Goal: Communication & Community: Answer question/provide support

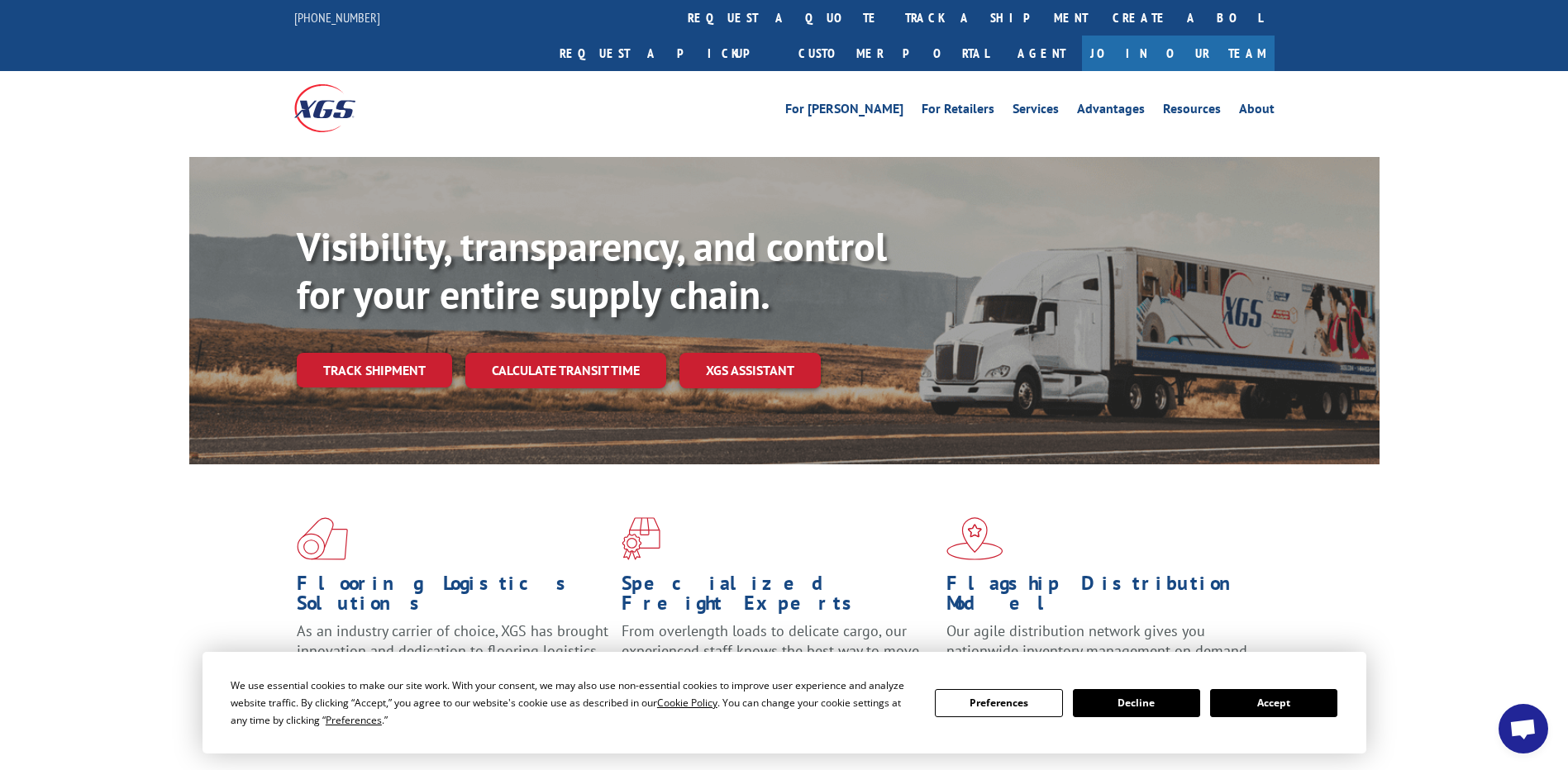
click at [1529, 736] on span "Open chat" at bounding box center [1523, 730] width 27 height 23
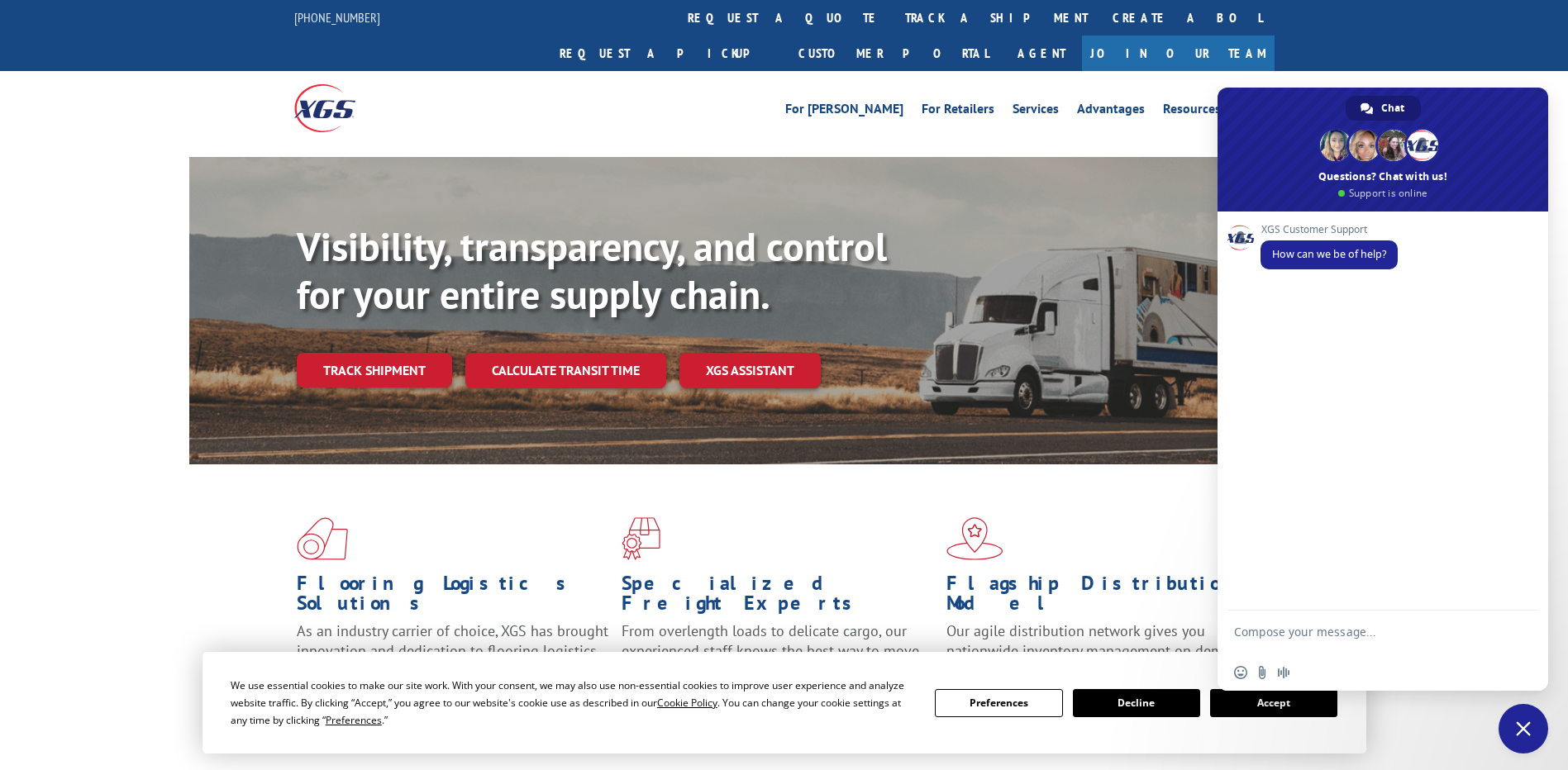
click at [1302, 632] on textarea "Compose your message..." at bounding box center [1364, 639] width 261 height 30
type textarea "530498805 why missed on 10/20"
click at [1523, 636] on span "Send" at bounding box center [1520, 635] width 13 height 13
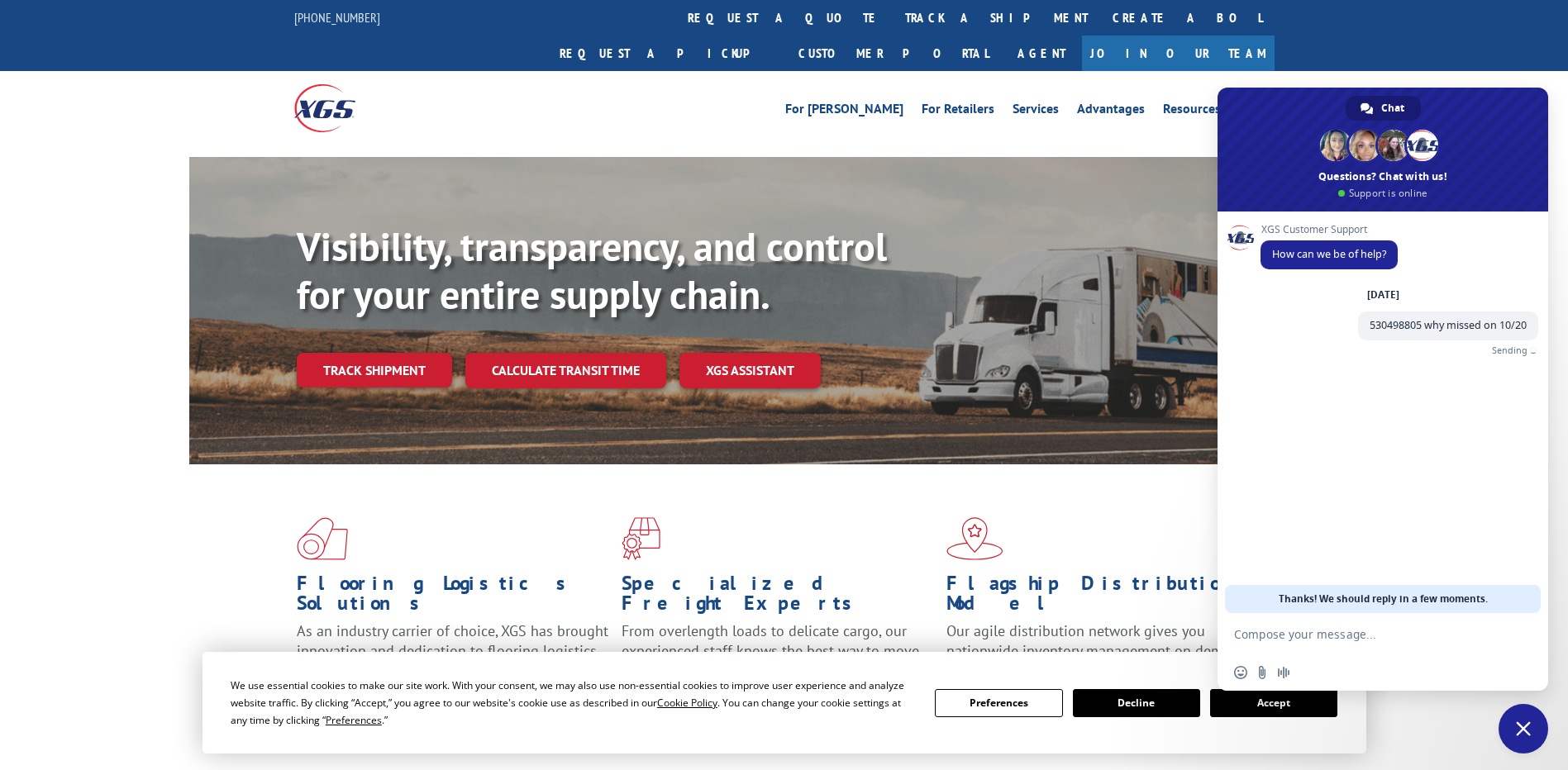
click at [1300, 640] on textarea "Compose your message..." at bounding box center [1364, 635] width 261 height 15
type textarea "is it on board for [DATE]?"
type textarea "do you have a pu number?"
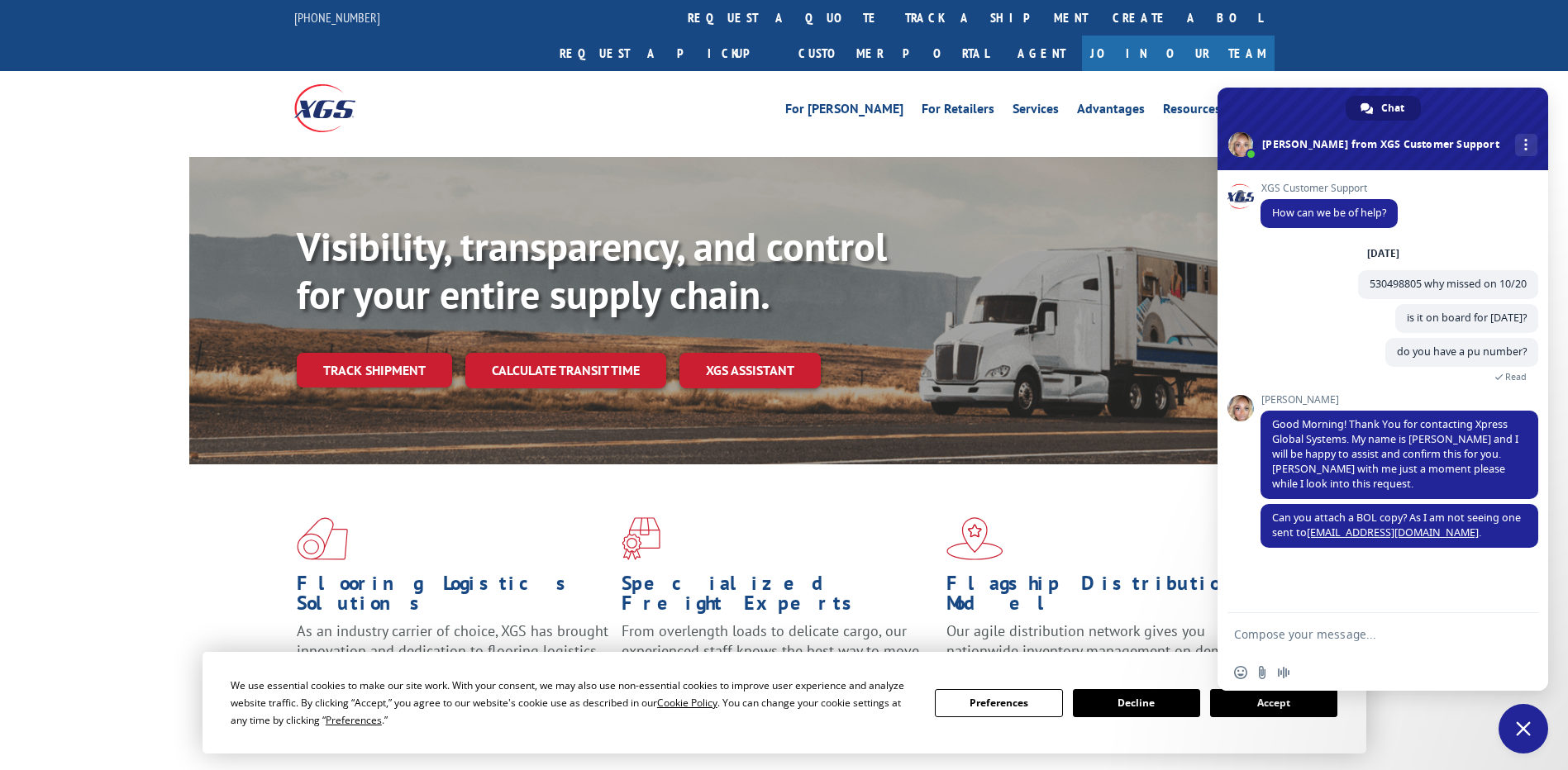
click at [1280, 632] on textarea "Compose your message..." at bounding box center [1364, 635] width 261 height 15
type textarea "ok wait"
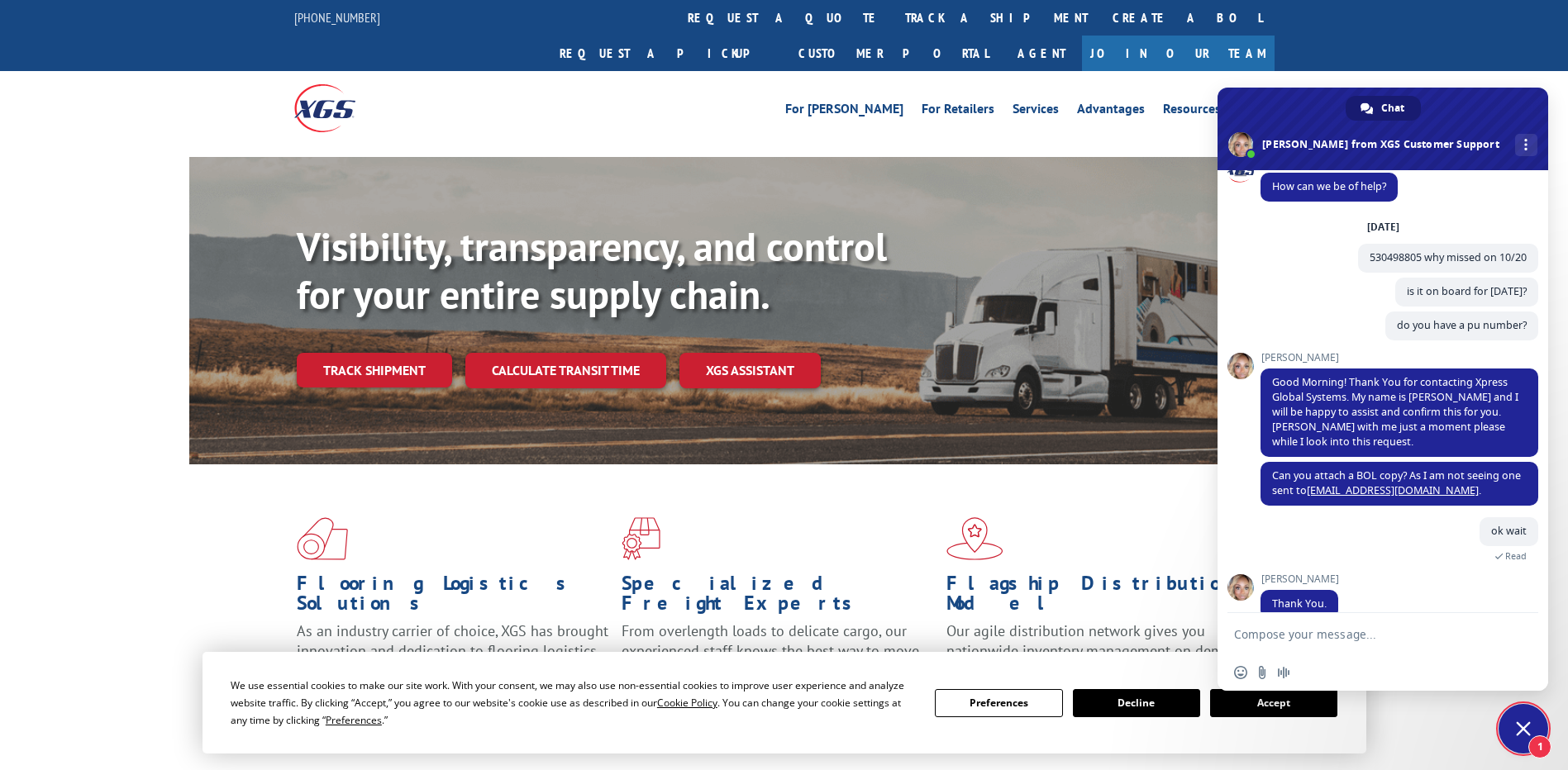
scroll to position [51, 0]
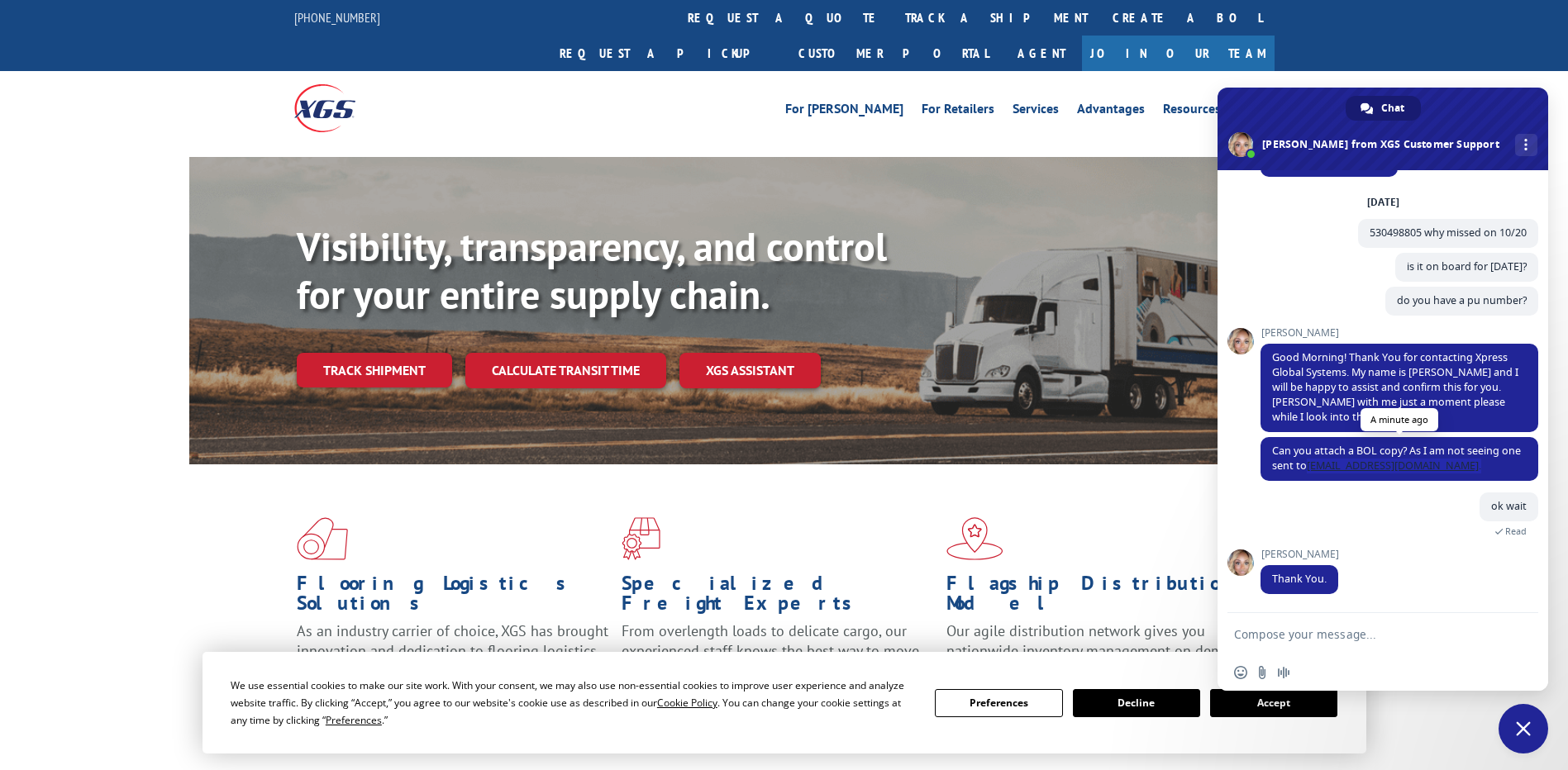
drag, startPoint x: 1328, startPoint y: 468, endPoint x: 1467, endPoint y: 475, distance: 139.2
click at [1467, 475] on span "Can you attach a BOL copy? As I am not seeing one sent to [EMAIL_ADDRESS][DOMAI…" at bounding box center [1399, 459] width 277 height 44
copy span "[EMAIL_ADDRESS][DOMAIN_NAME] ."
click at [1299, 628] on textarea "Compose your message..." at bounding box center [1364, 635] width 261 height 15
type textarea "sending"
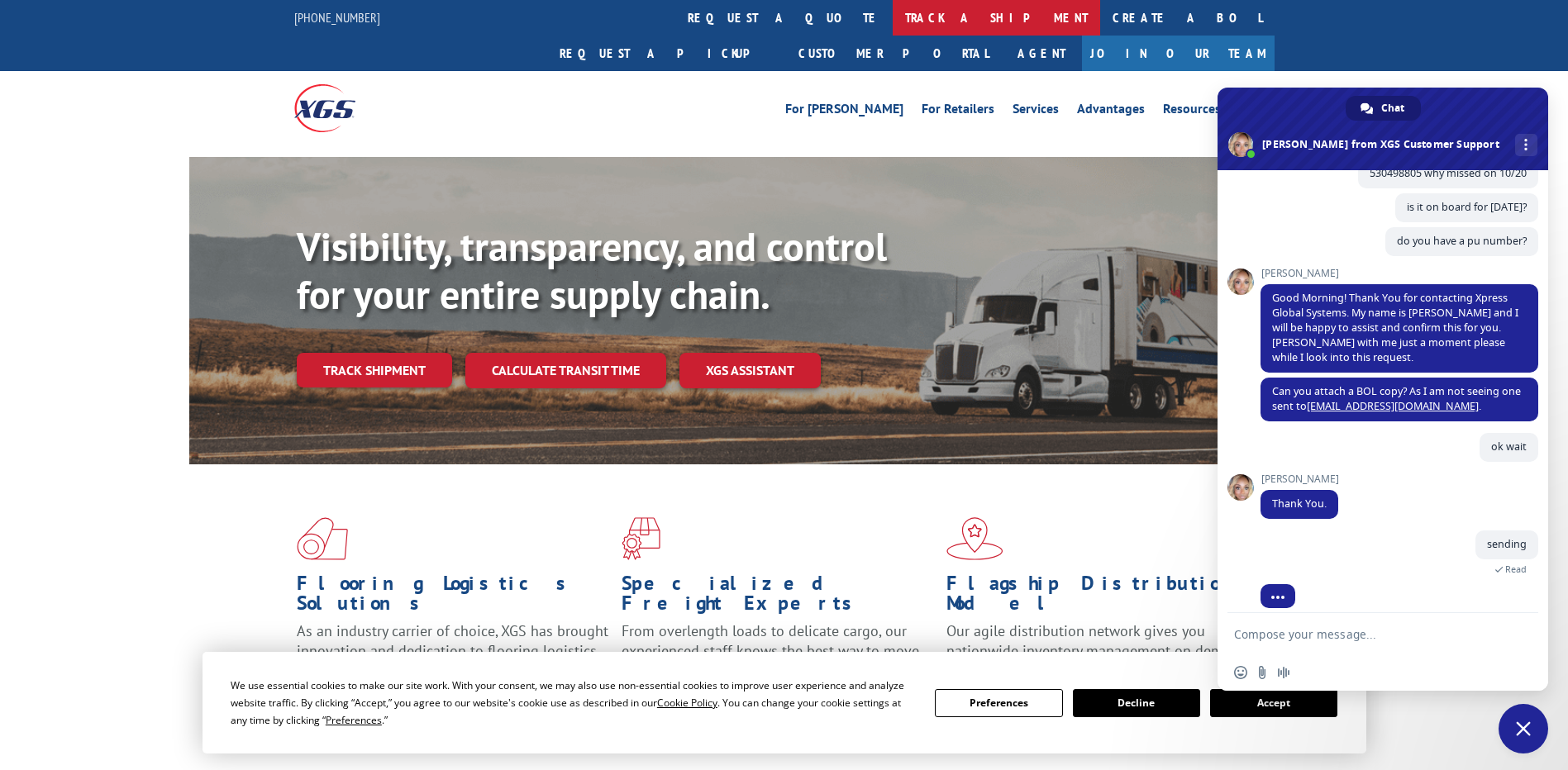
scroll to position [124, 0]
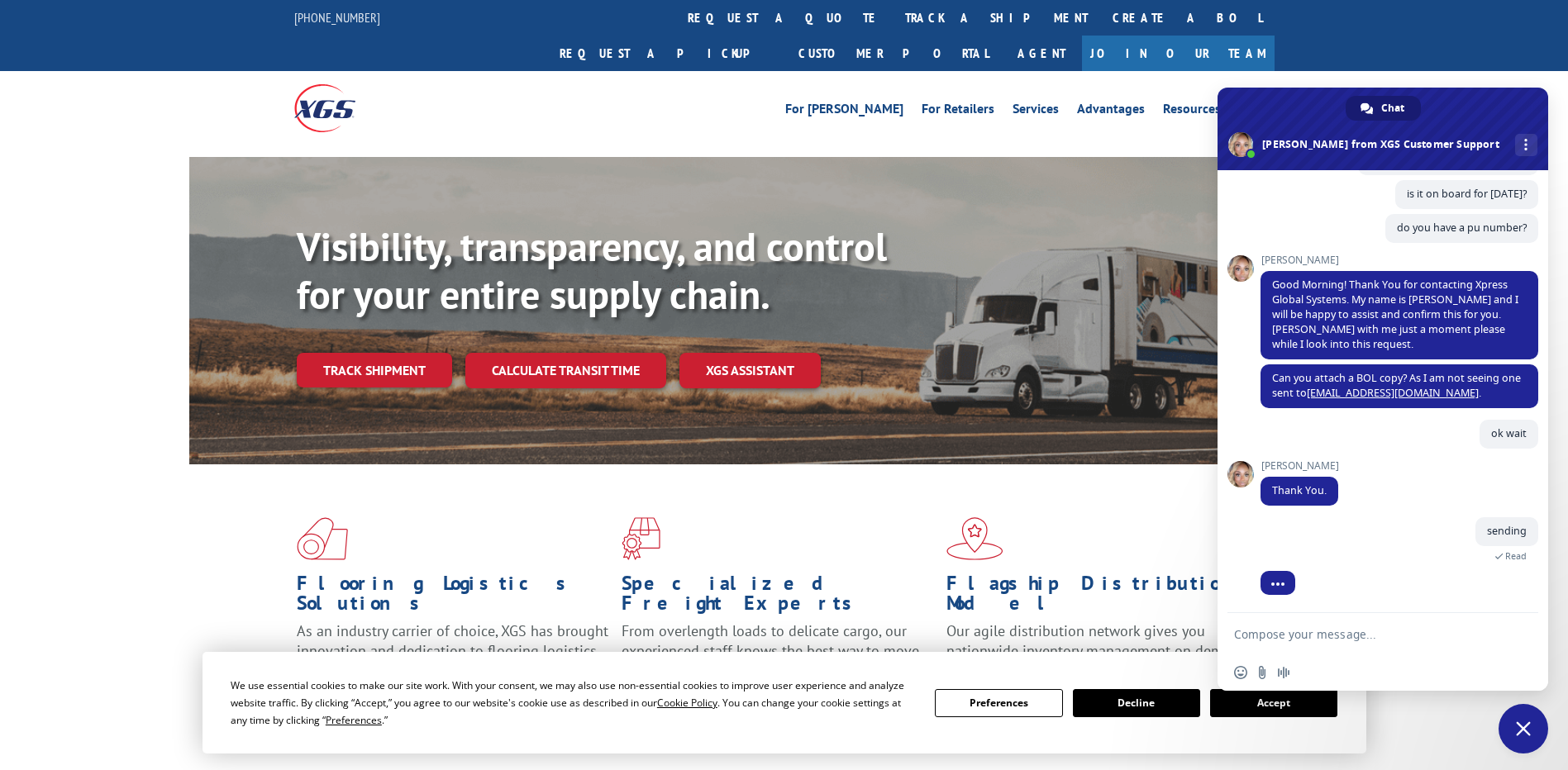
click at [1292, 633] on textarea "Compose your message..." at bounding box center [1364, 635] width 261 height 15
type textarea "sent see"
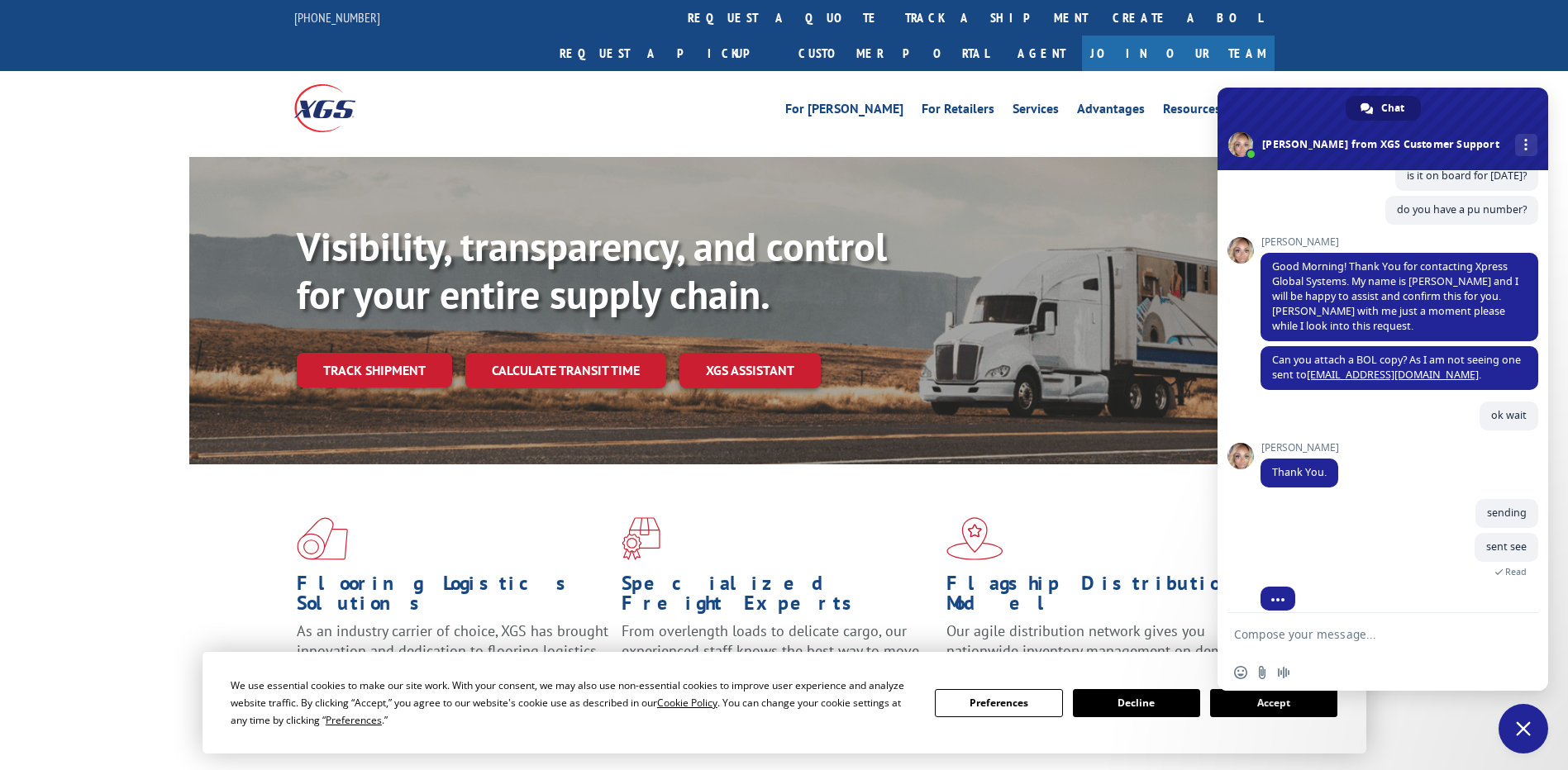
scroll to position [158, 0]
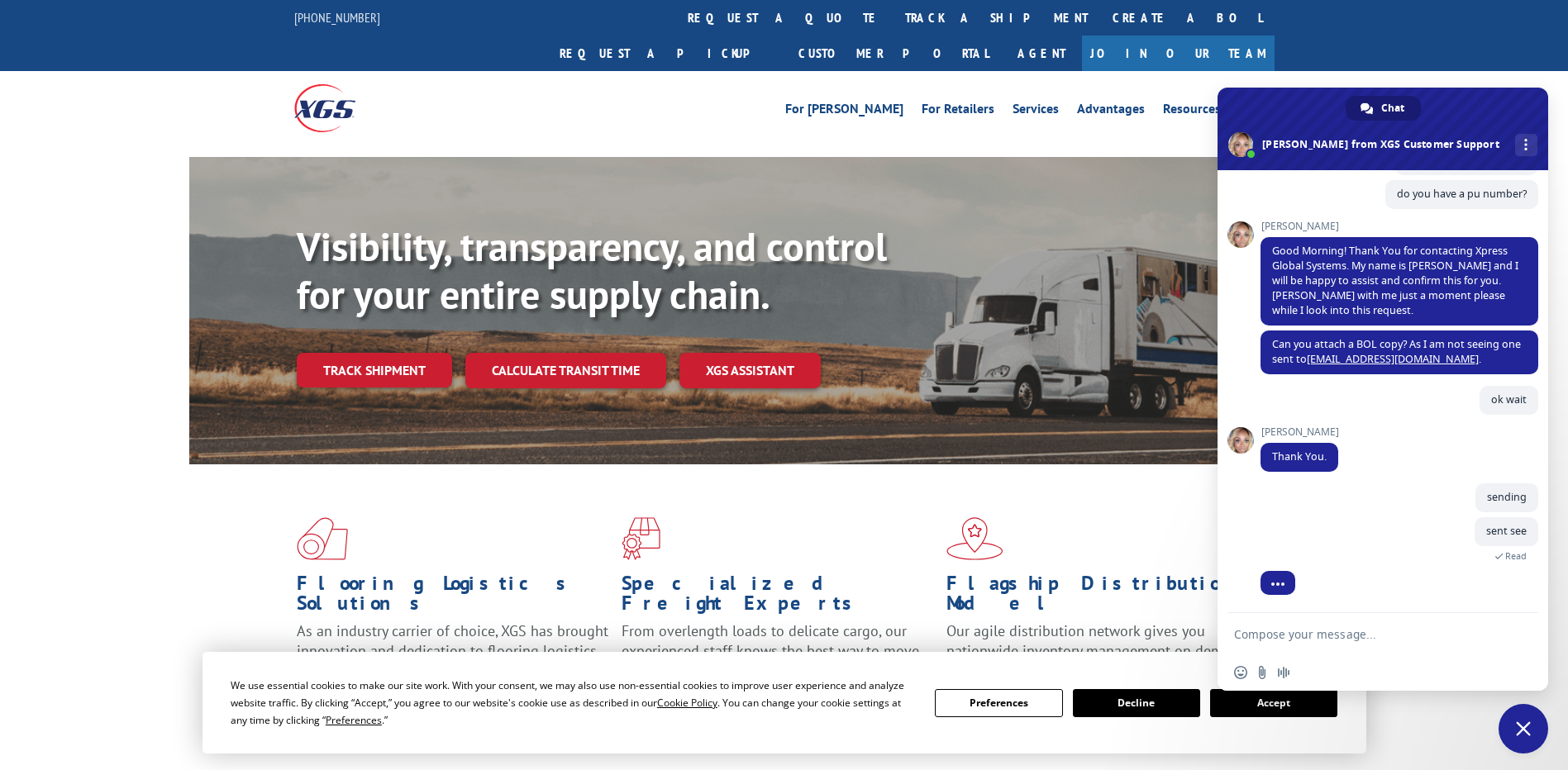
click at [1271, 636] on textarea "Compose your message..." at bounding box center [1364, 635] width 261 height 15
type textarea "c"
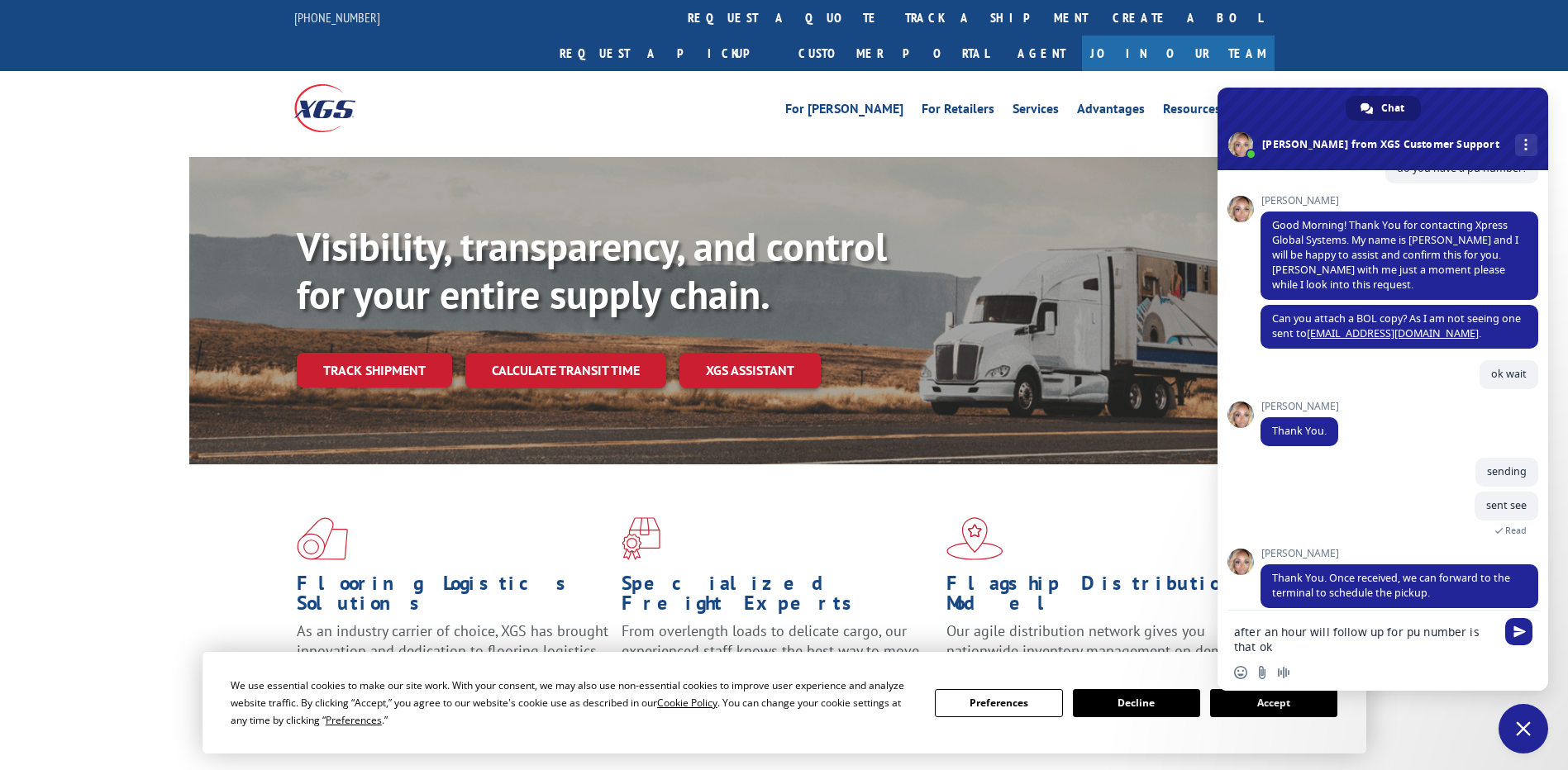
type textarea "after an hour will follow up for pu number is that ok?"
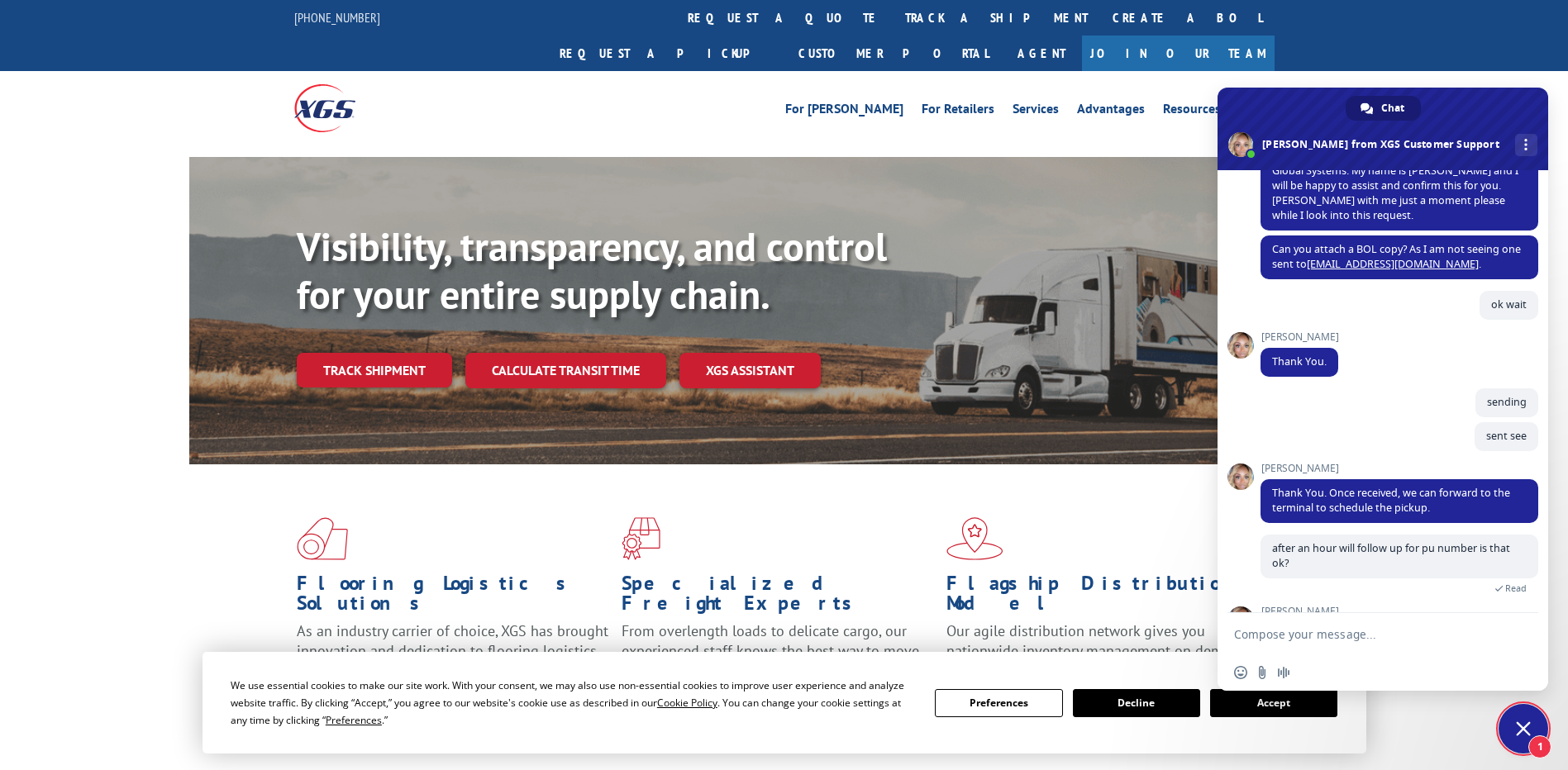
scroll to position [325, 0]
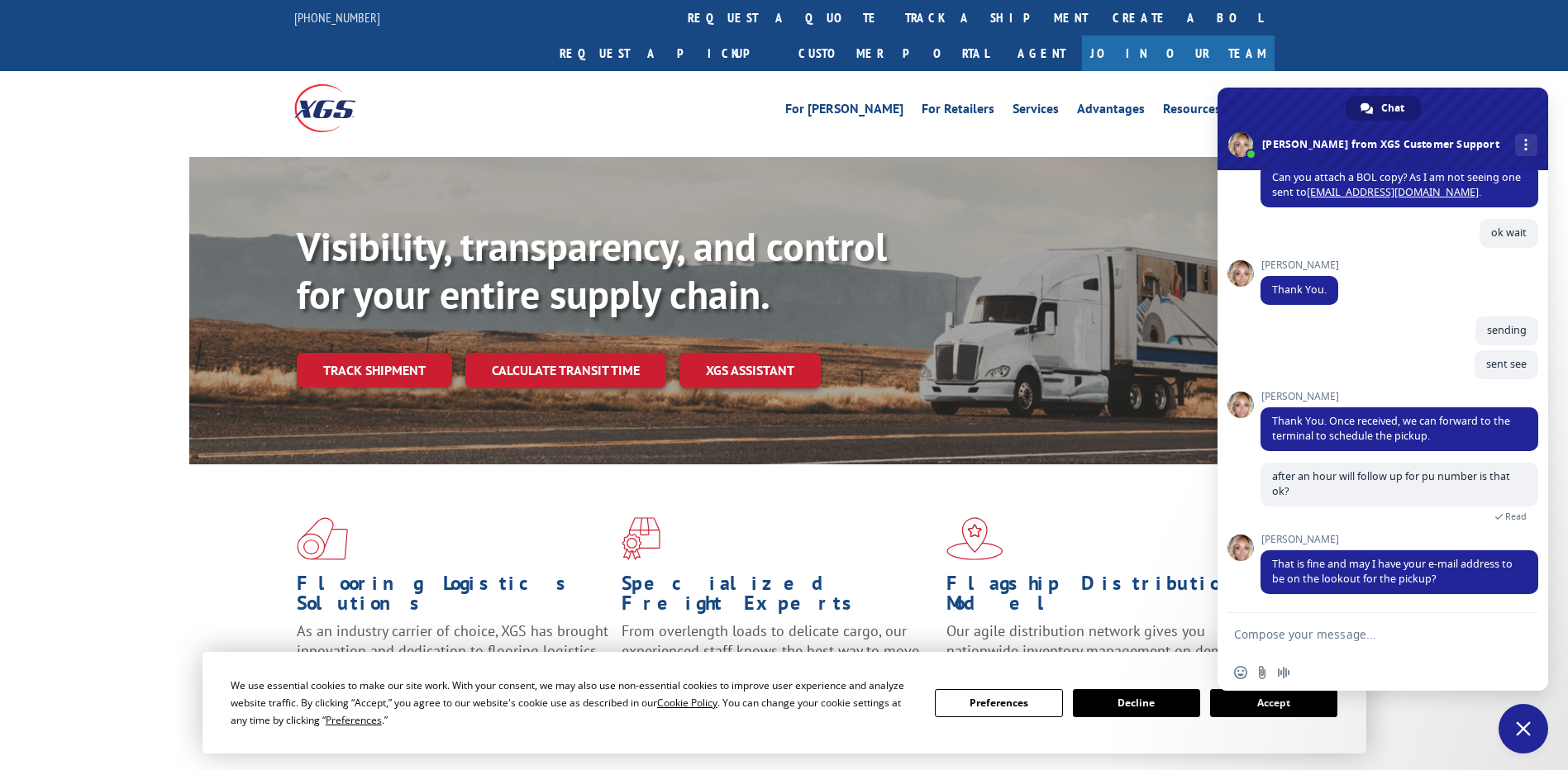
click at [1313, 628] on textarea "Compose your message..." at bounding box center [1364, 635] width 261 height 15
type textarea "[EMAIL_ADDRESS][DOMAIN_NAME]"
click at [1523, 636] on span "Send" at bounding box center [1520, 635] width 13 height 13
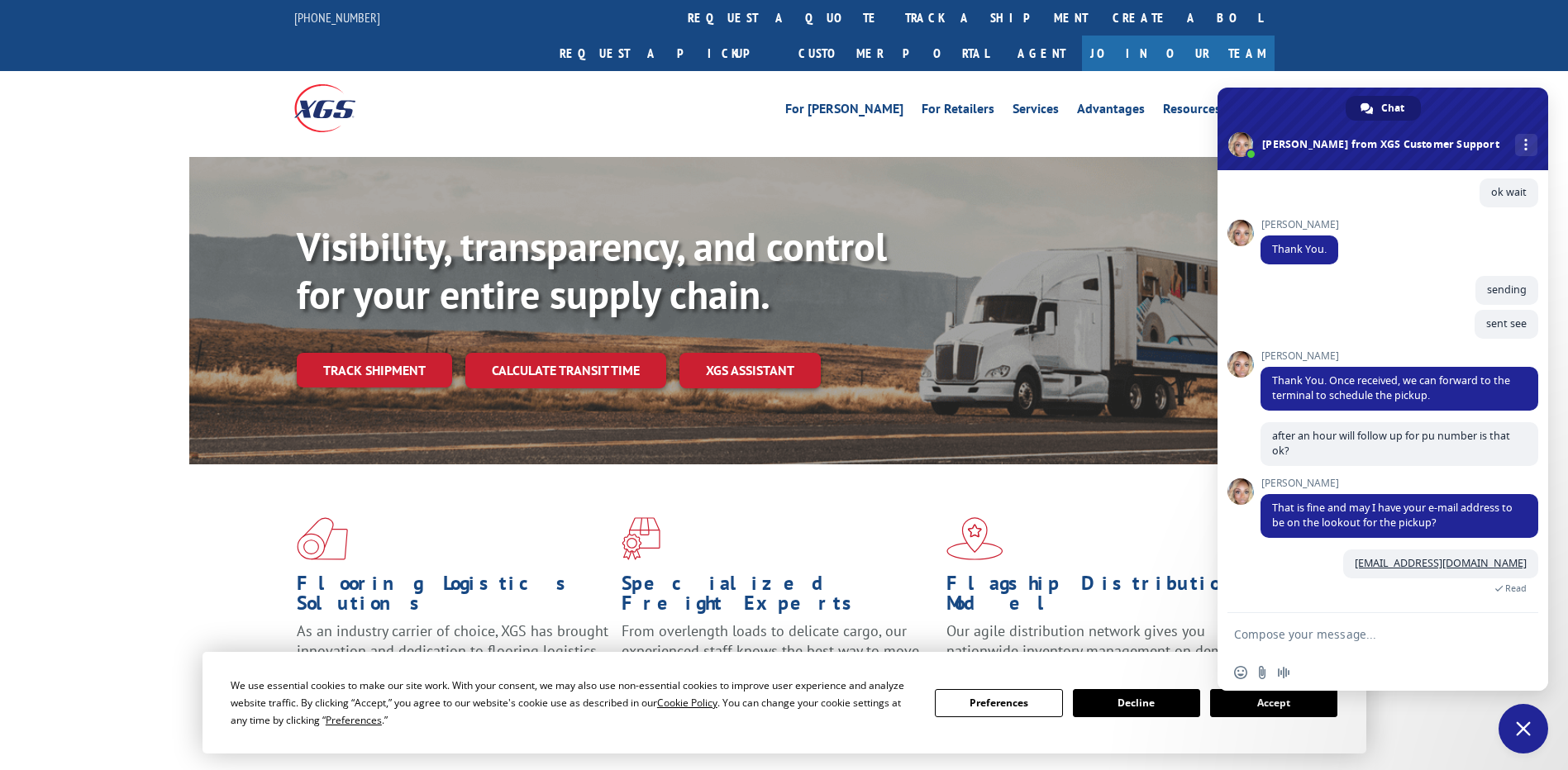
scroll to position [674, 0]
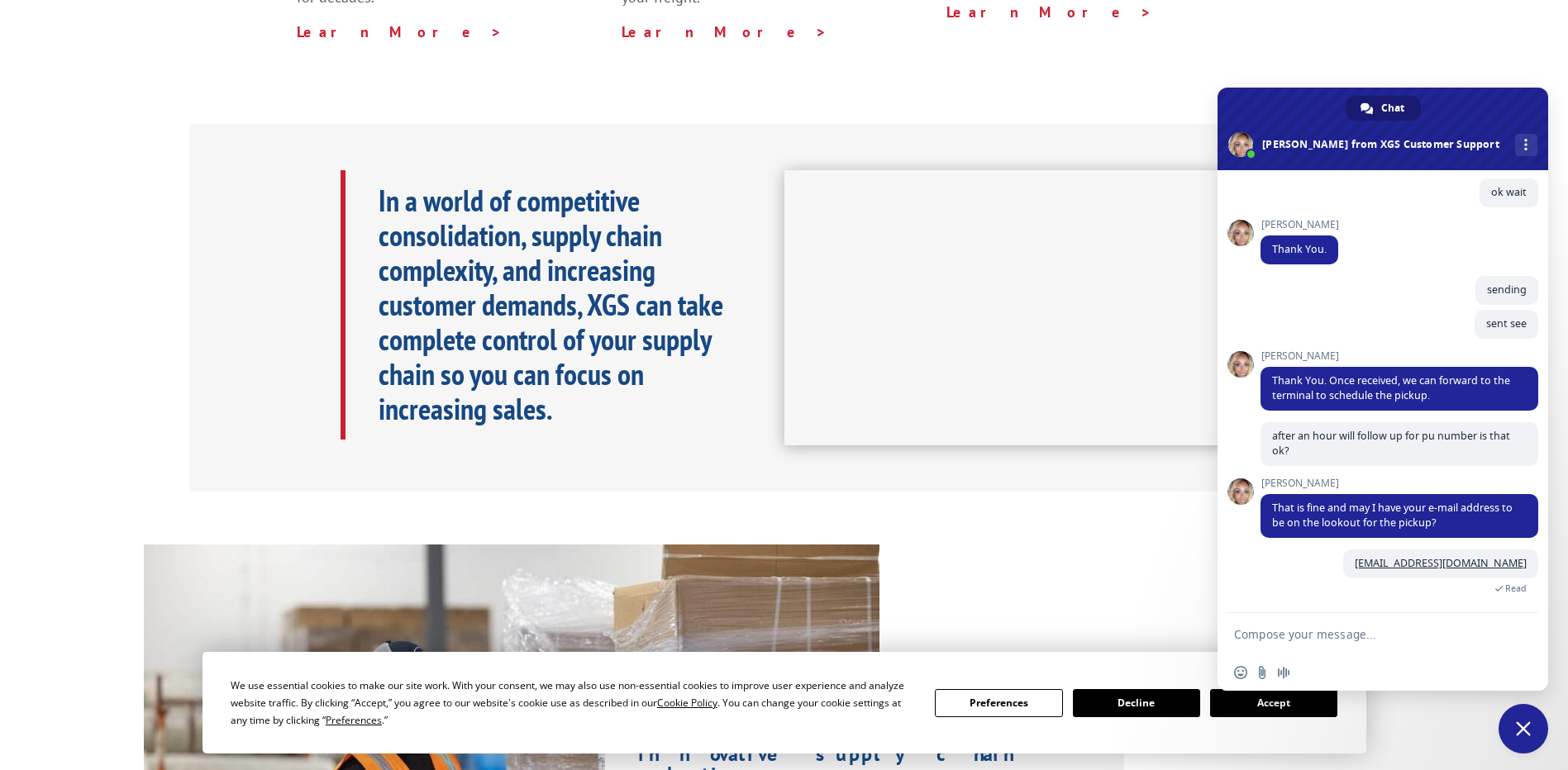
click at [1384, 637] on textarea "Compose your message..." at bounding box center [1364, 635] width 261 height 15
type textarea "thanks [PERSON_NAME]"
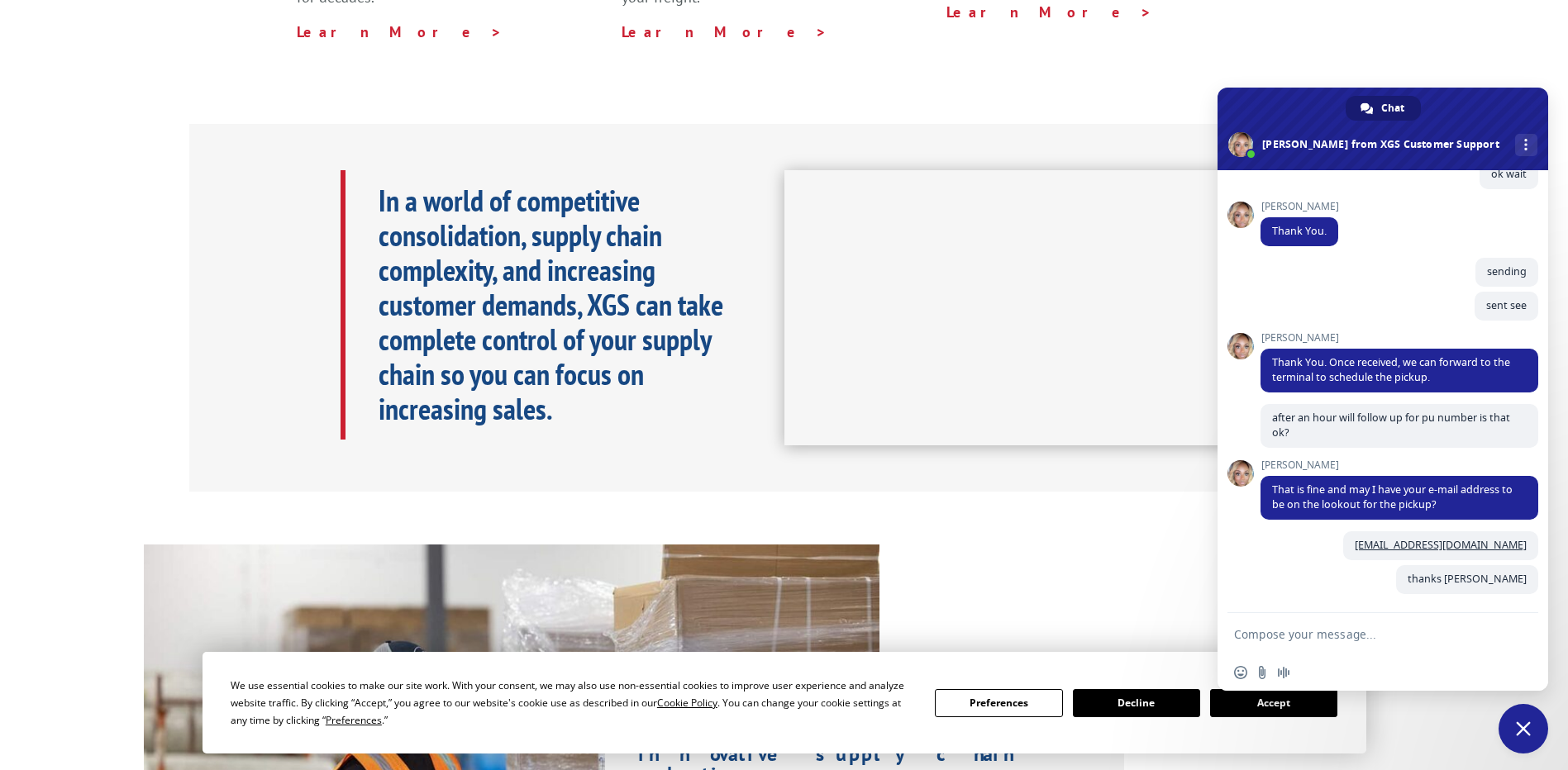
scroll to position [399, 0]
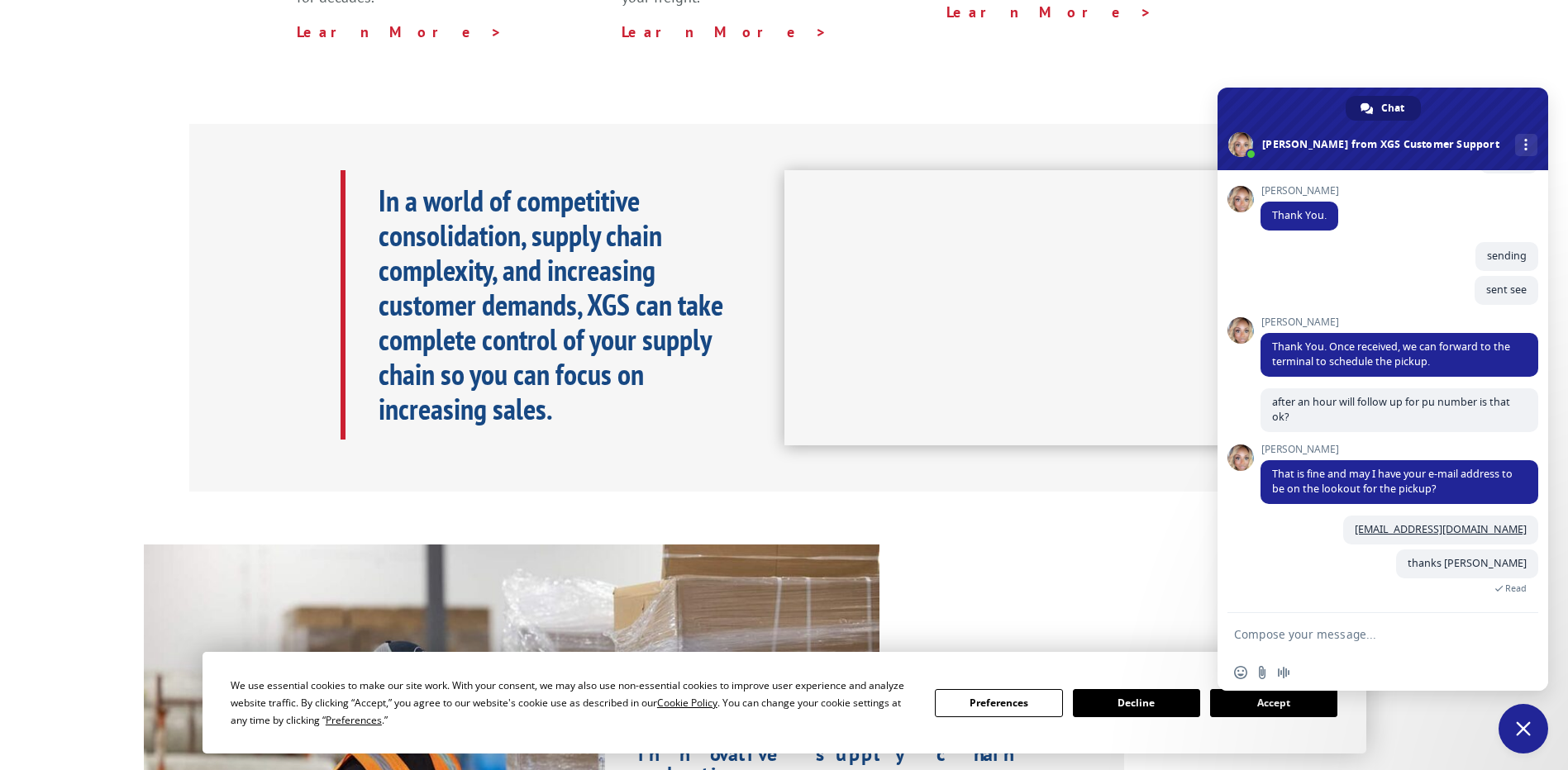
click at [1315, 640] on textarea "Compose your message..." at bounding box center [1364, 635] width 261 height 15
type textarea "or [EMAIL_ADDRESS][DOMAIN_NAME]"
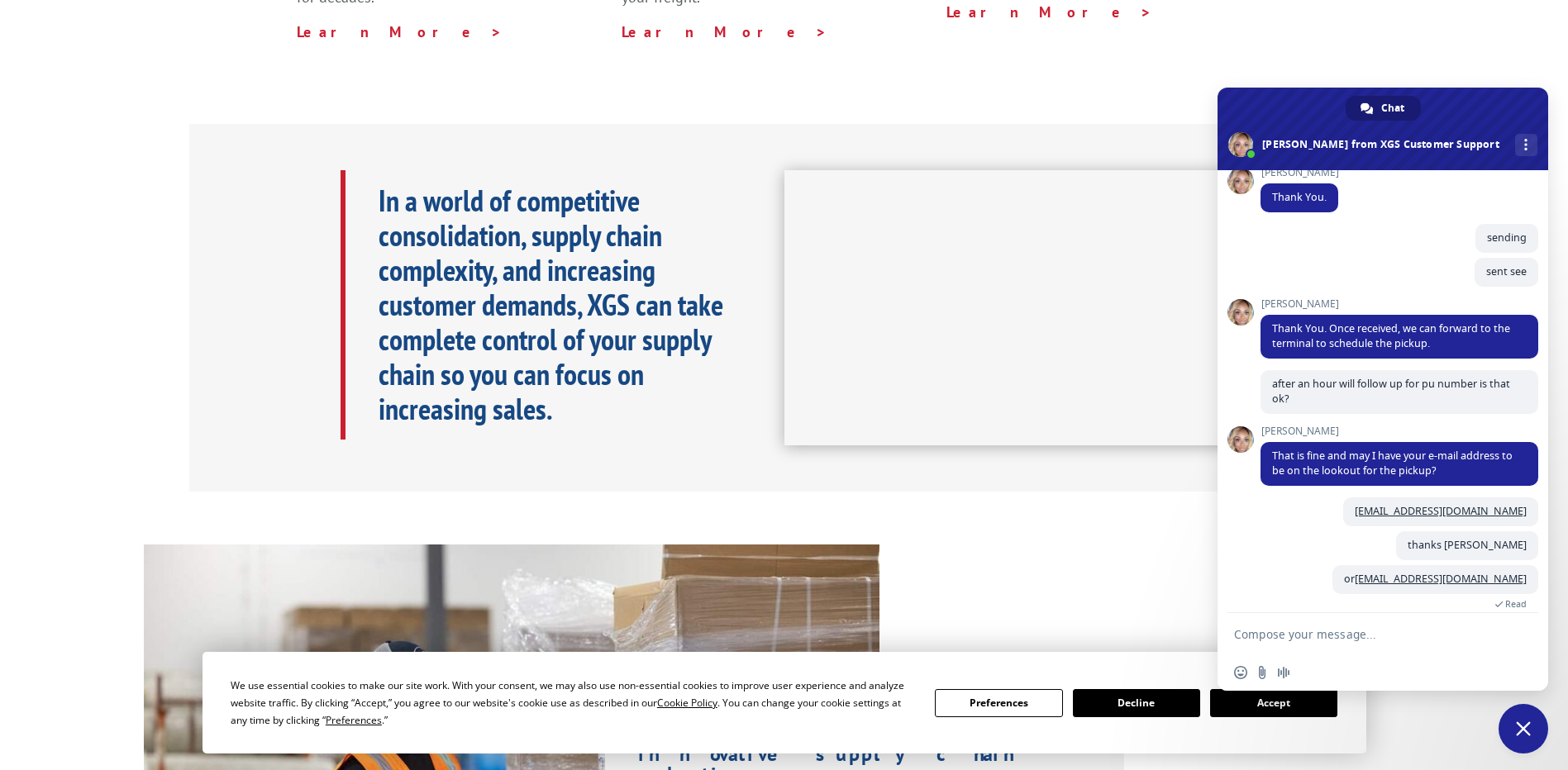
scroll to position [433, 0]
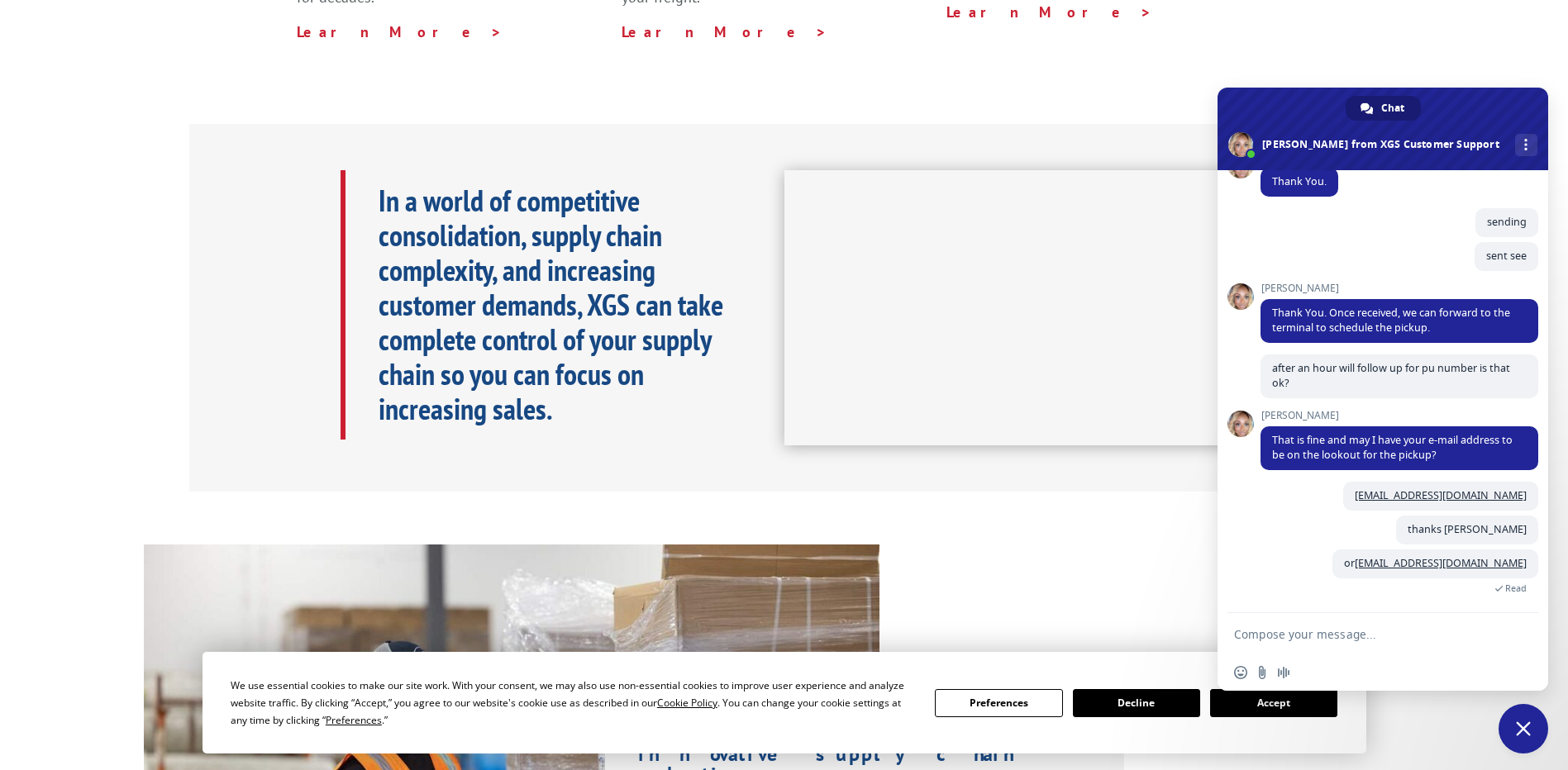
click at [1276, 631] on textarea "Compose your message..." at bounding box center [1364, 635] width 261 height 15
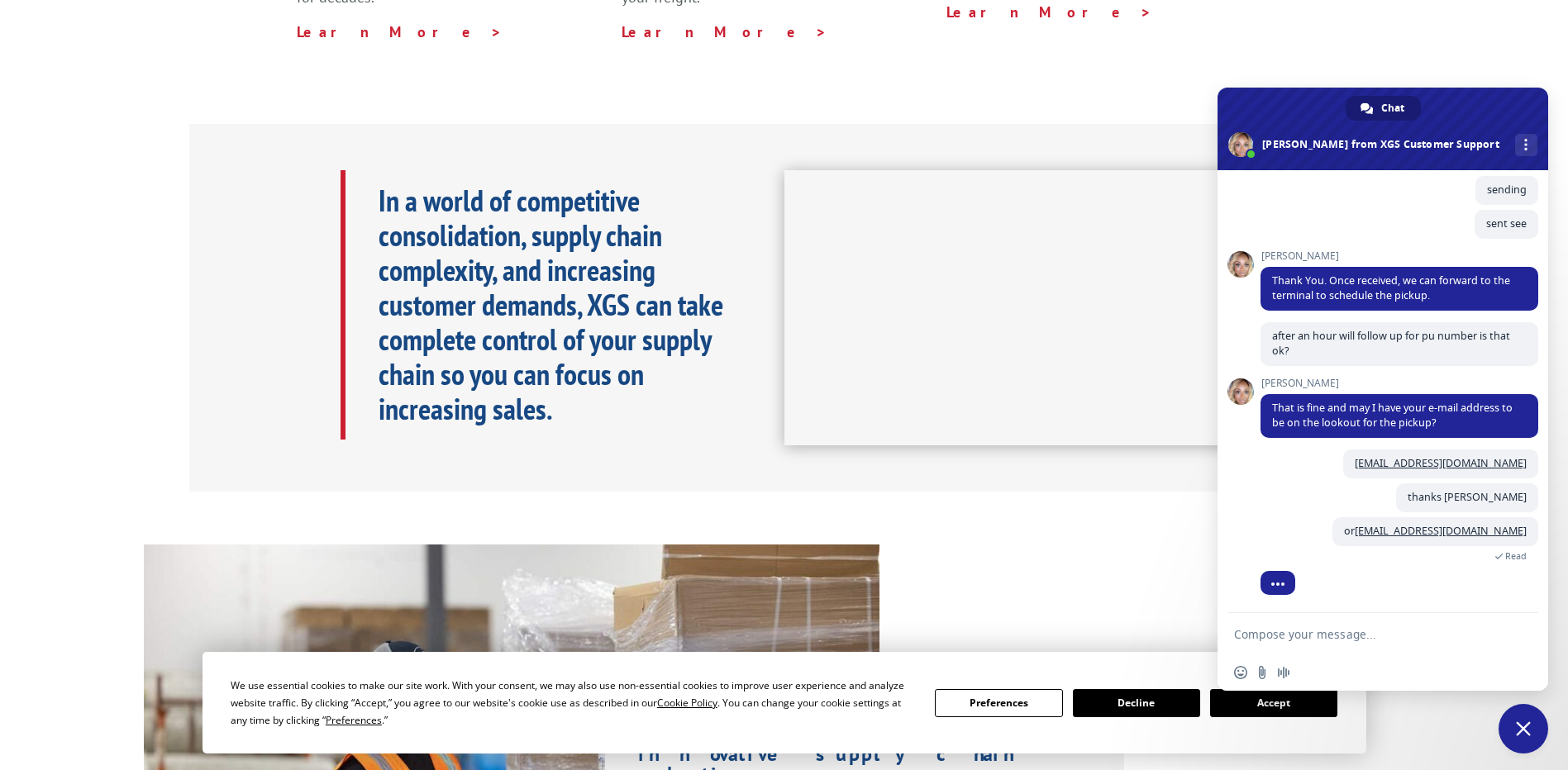
click at [1261, 638] on textarea "Compose your message..." at bounding box center [1364, 635] width 261 height 15
type textarea "w"
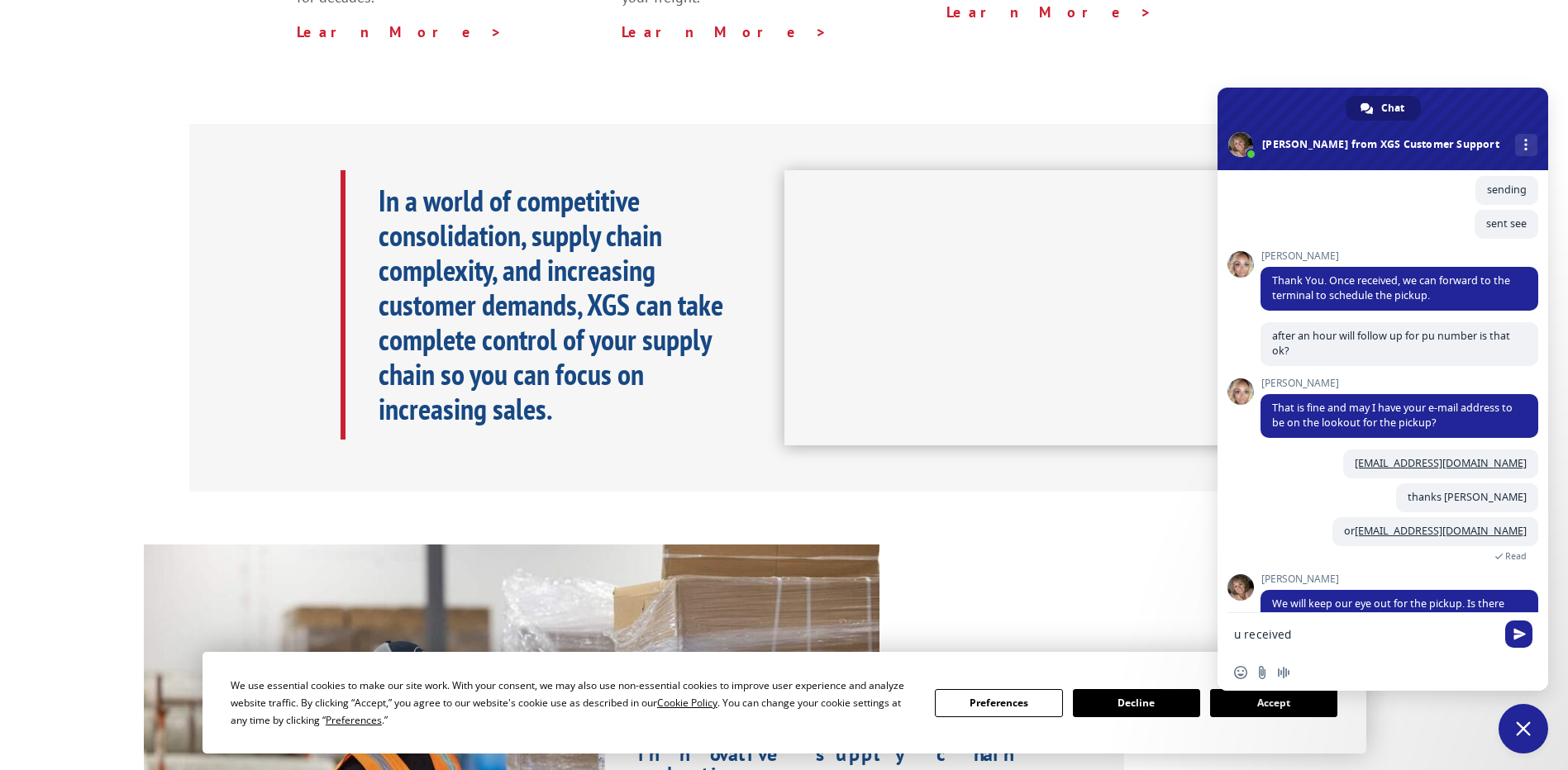
type textarea "u received?"
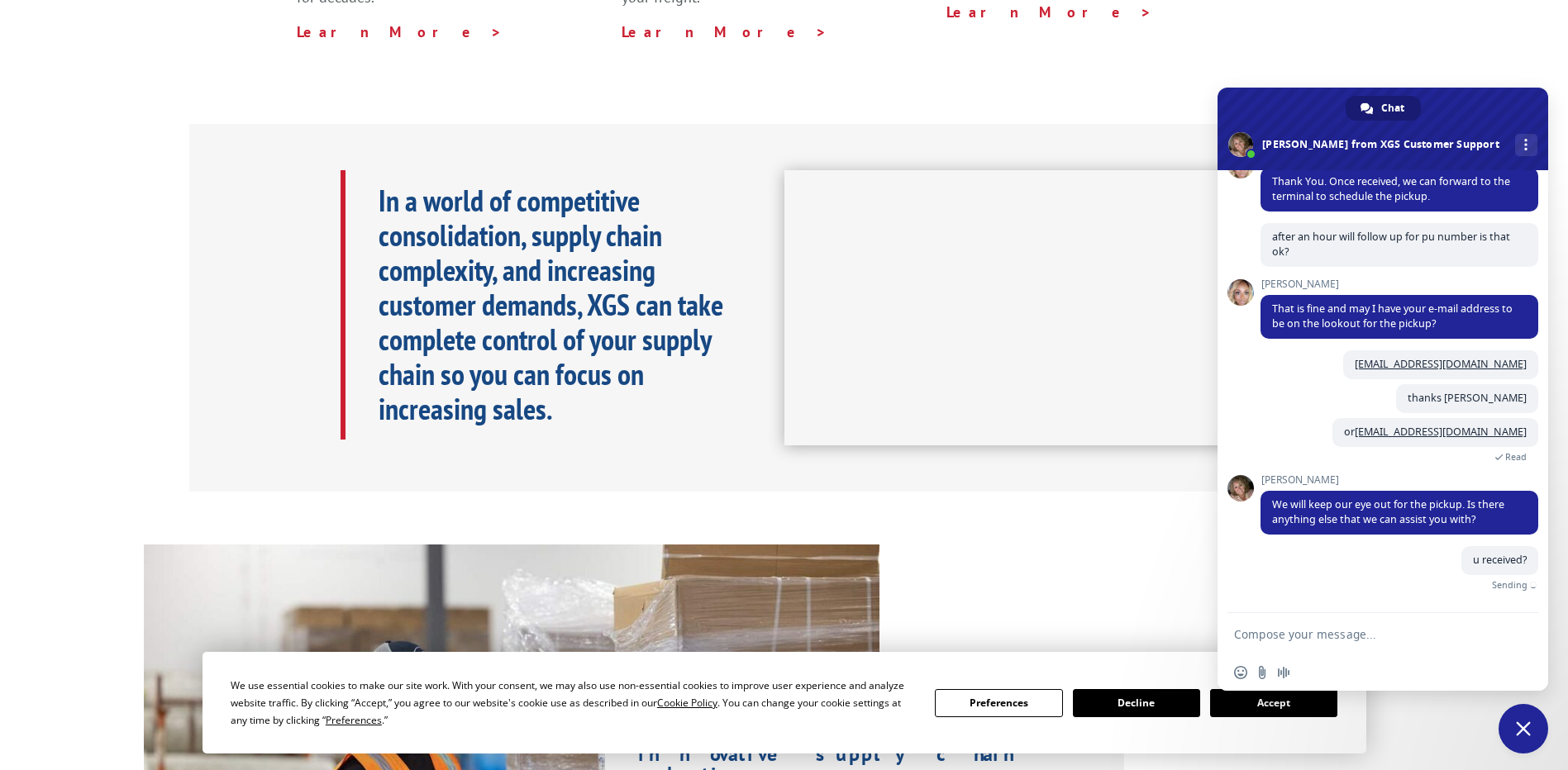
scroll to position [545, 0]
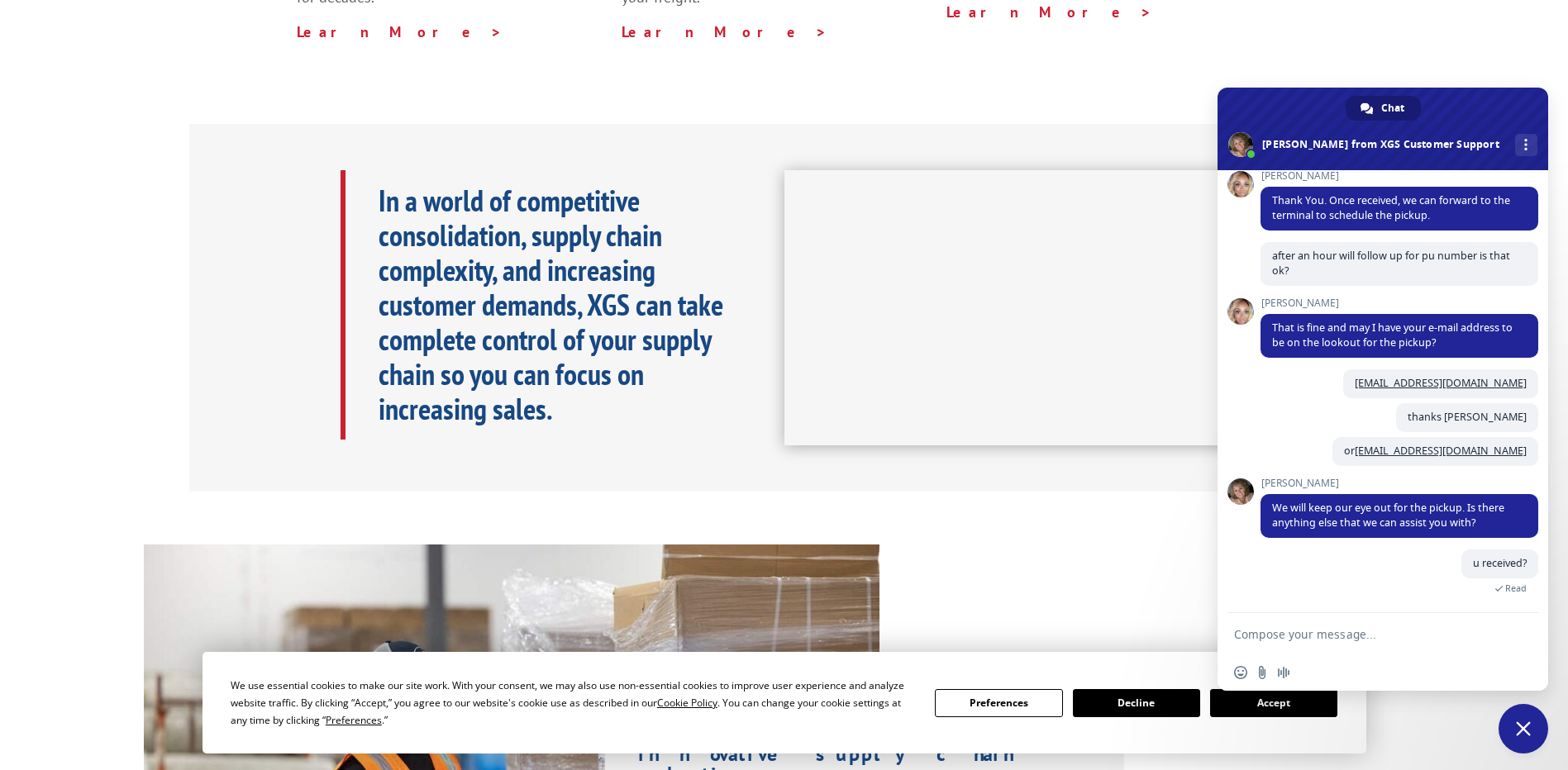
click at [1308, 635] on textarea "Compose your message..." at bounding box center [1364, 635] width 261 height 15
type textarea "the email?"
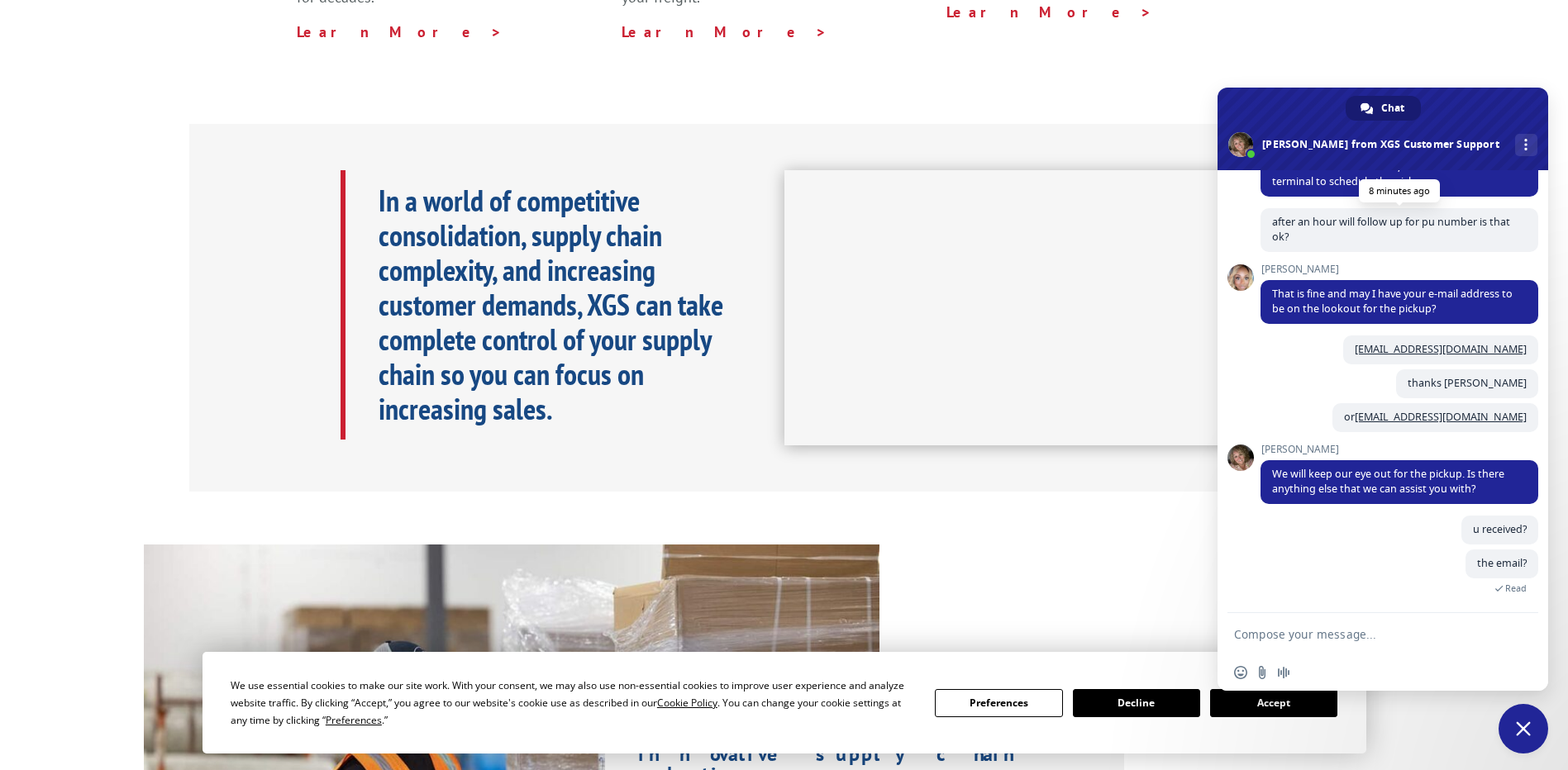
scroll to position [166, 0]
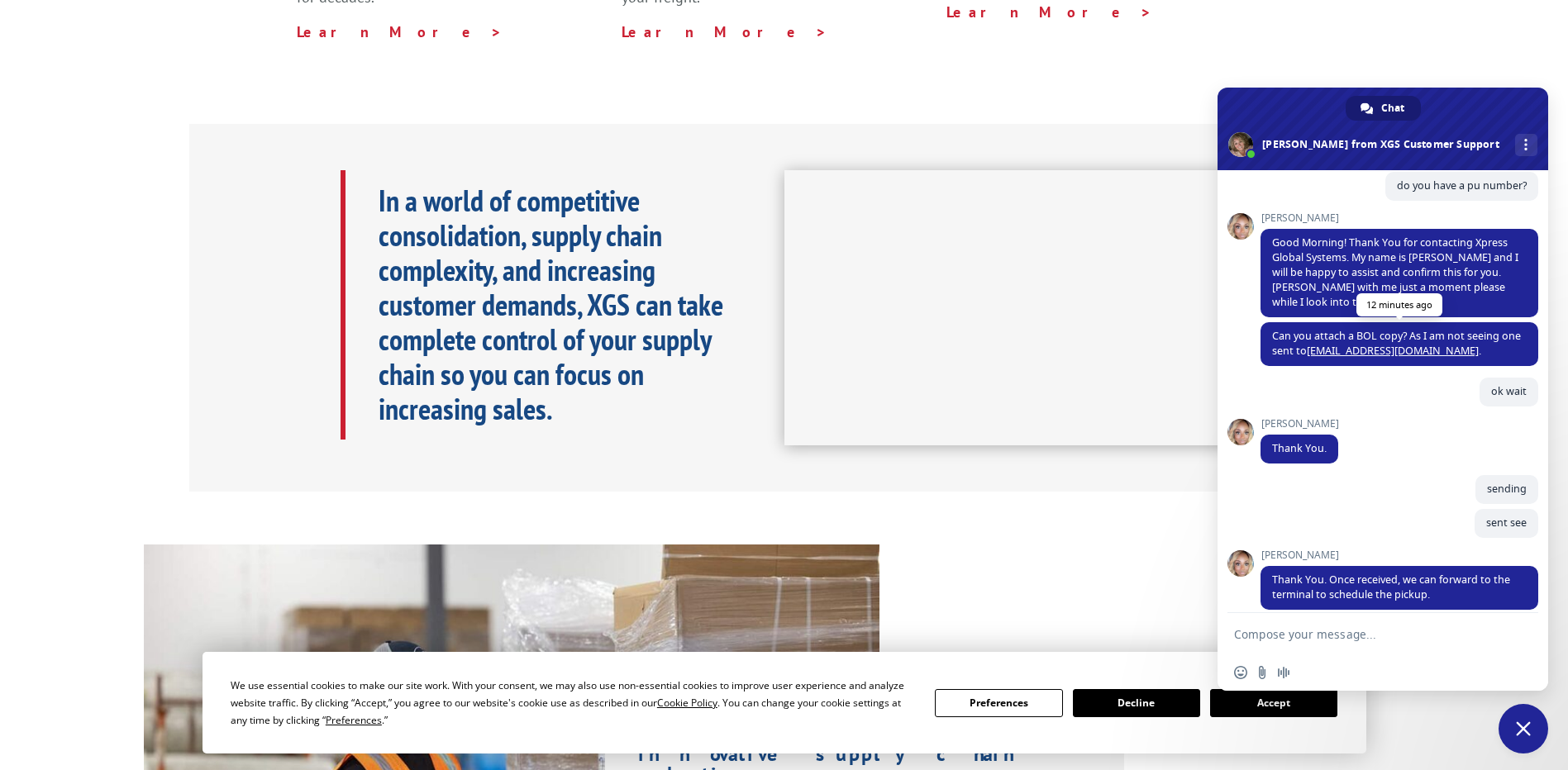
click at [1453, 350] on span "Can you attach a BOL copy? As I am not seeing one sent to [EMAIL_ADDRESS][DOMAI…" at bounding box center [1399, 345] width 277 height 44
drag, startPoint x: 1453, startPoint y: 350, endPoint x: 1373, endPoint y: 347, distance: 80.1
click at [1373, 347] on span "Can you attach a BOL copy? As I am not seeing one sent to [EMAIL_ADDRESS][DOMAI…" at bounding box center [1399, 345] width 277 height 44
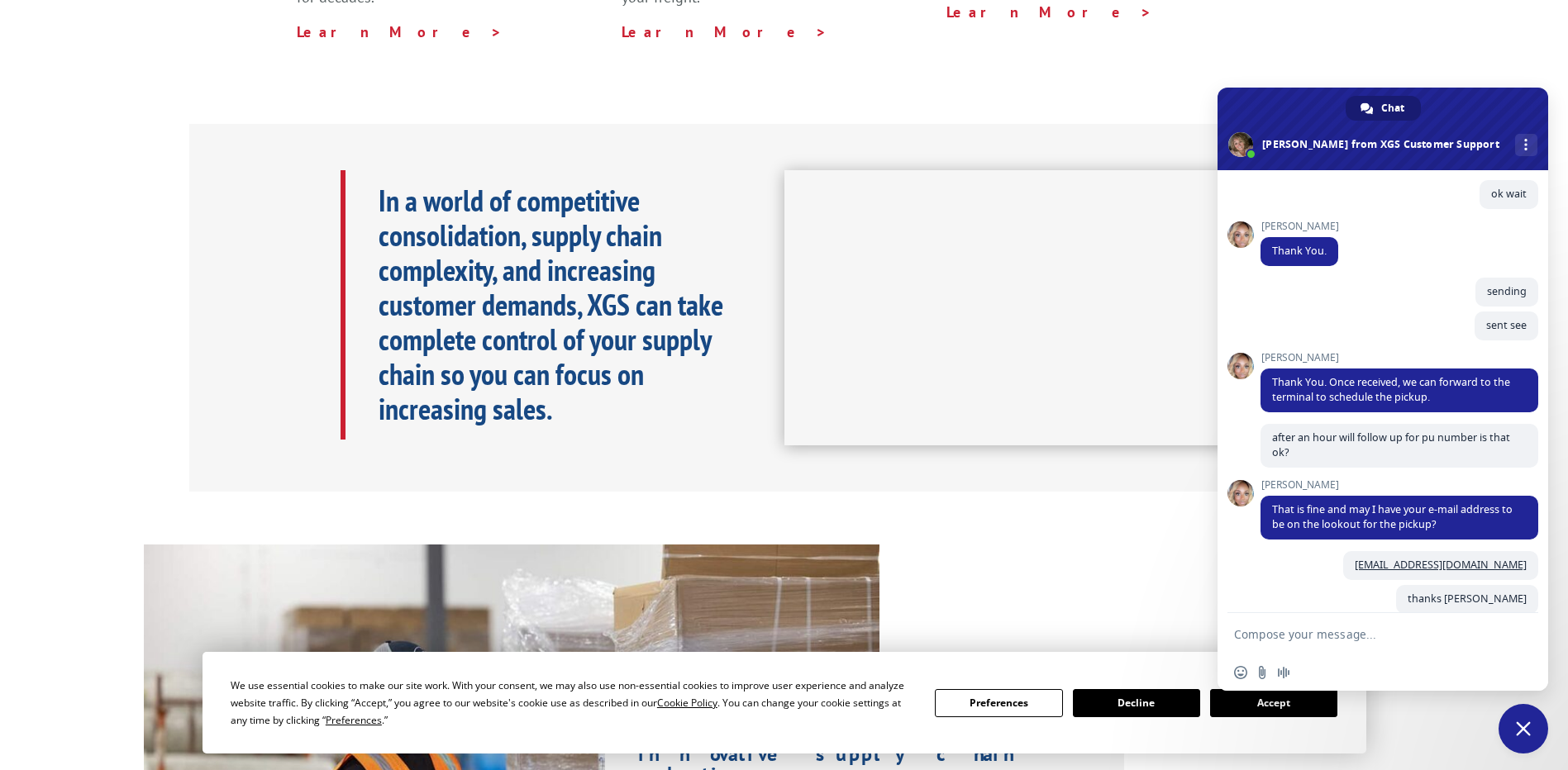
scroll to position [115, 0]
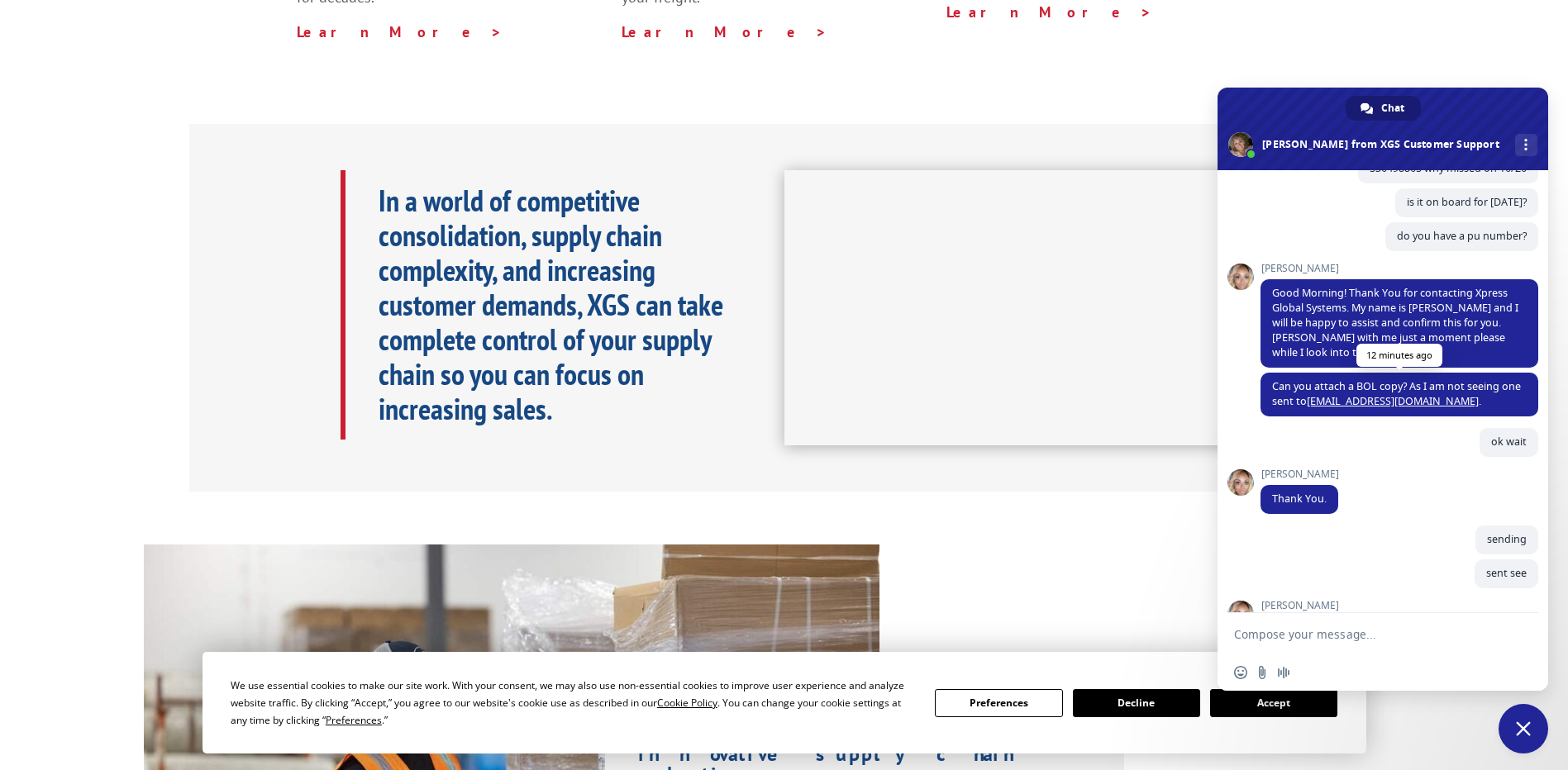
click at [1370, 405] on link "[EMAIL_ADDRESS][DOMAIN_NAME]" at bounding box center [1392, 401] width 172 height 14
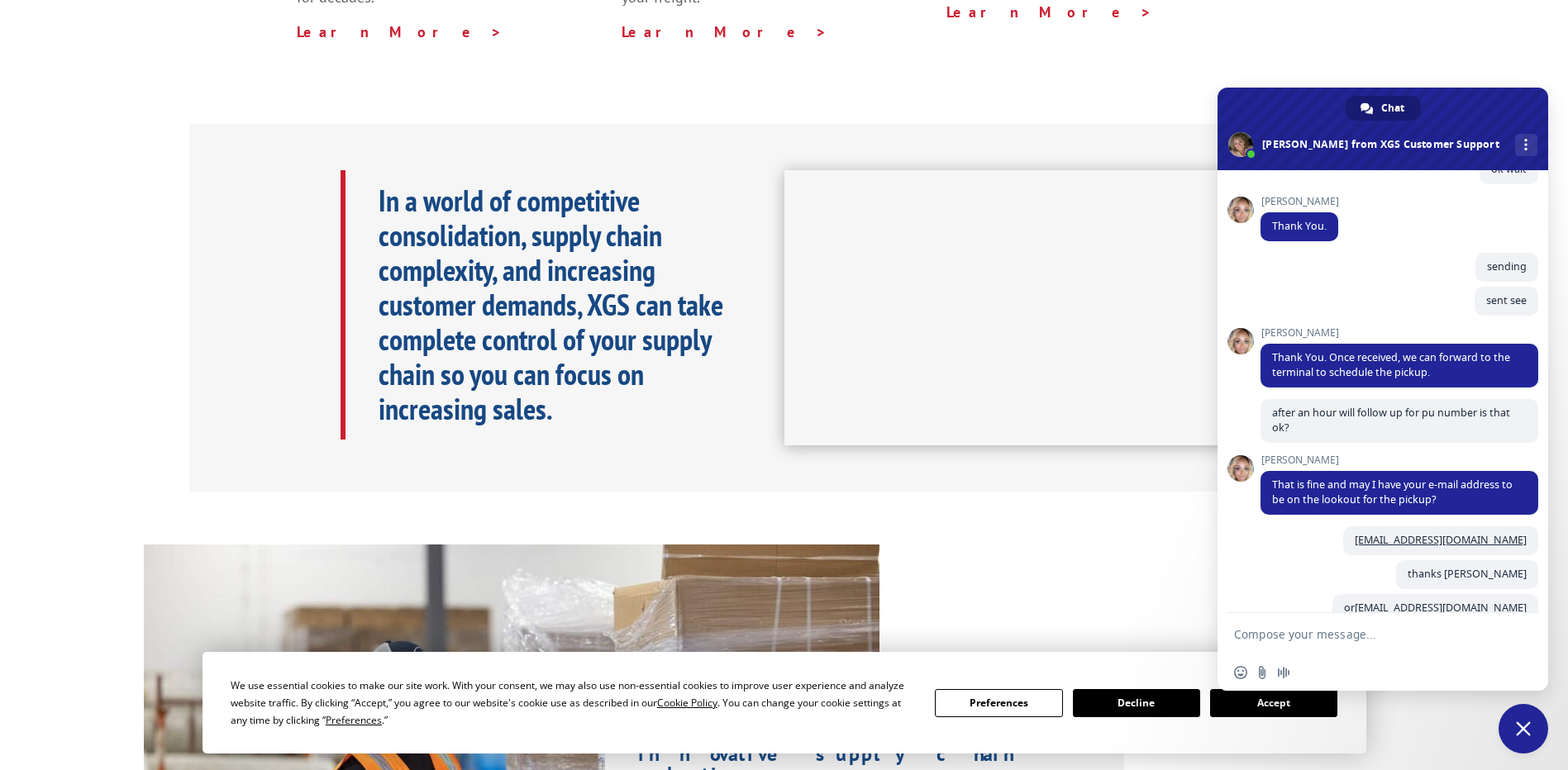
scroll to position [305, 0]
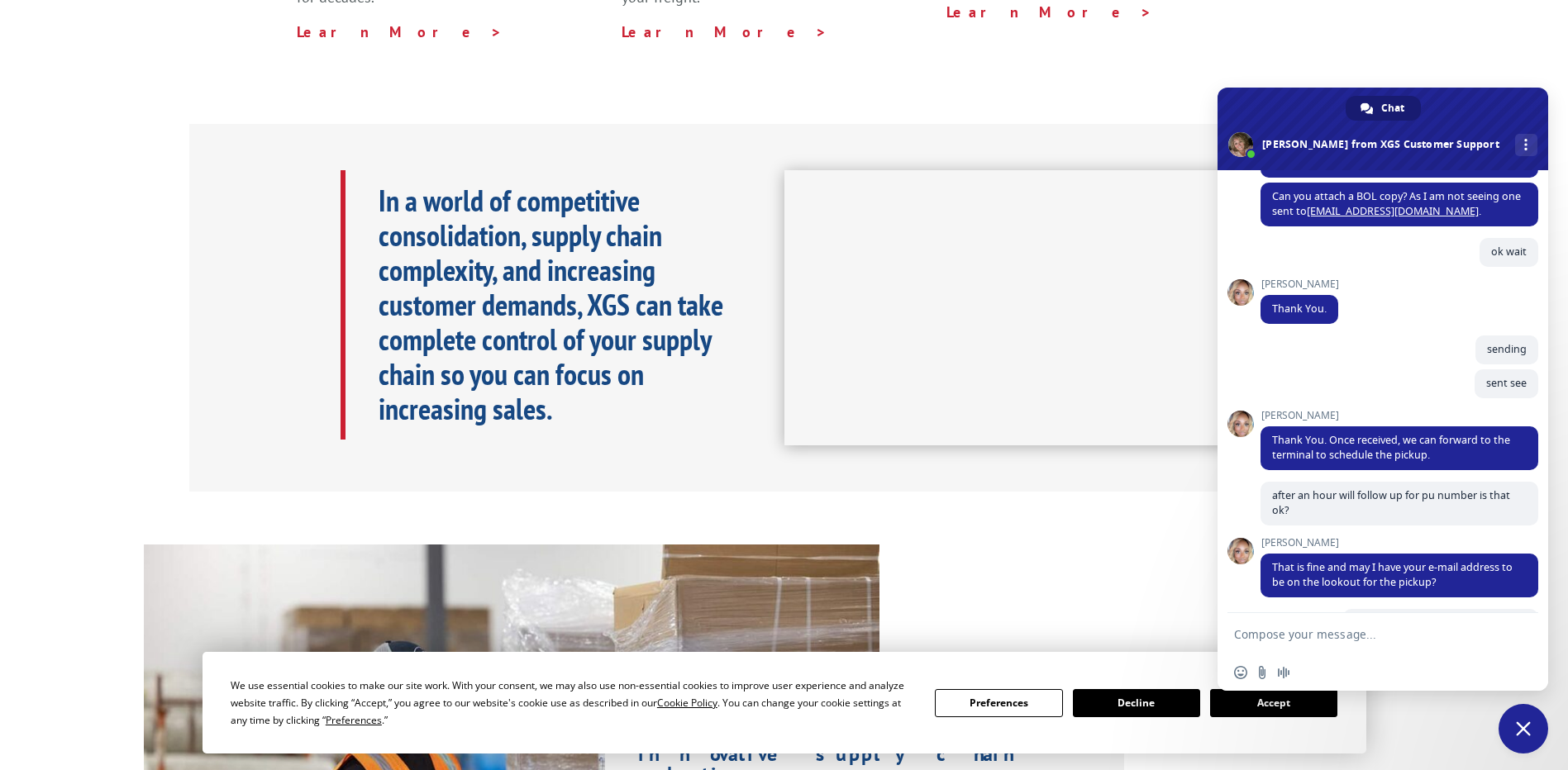
click at [1362, 364] on div "sending 10 minutes ago" at bounding box center [1399, 352] width 277 height 34
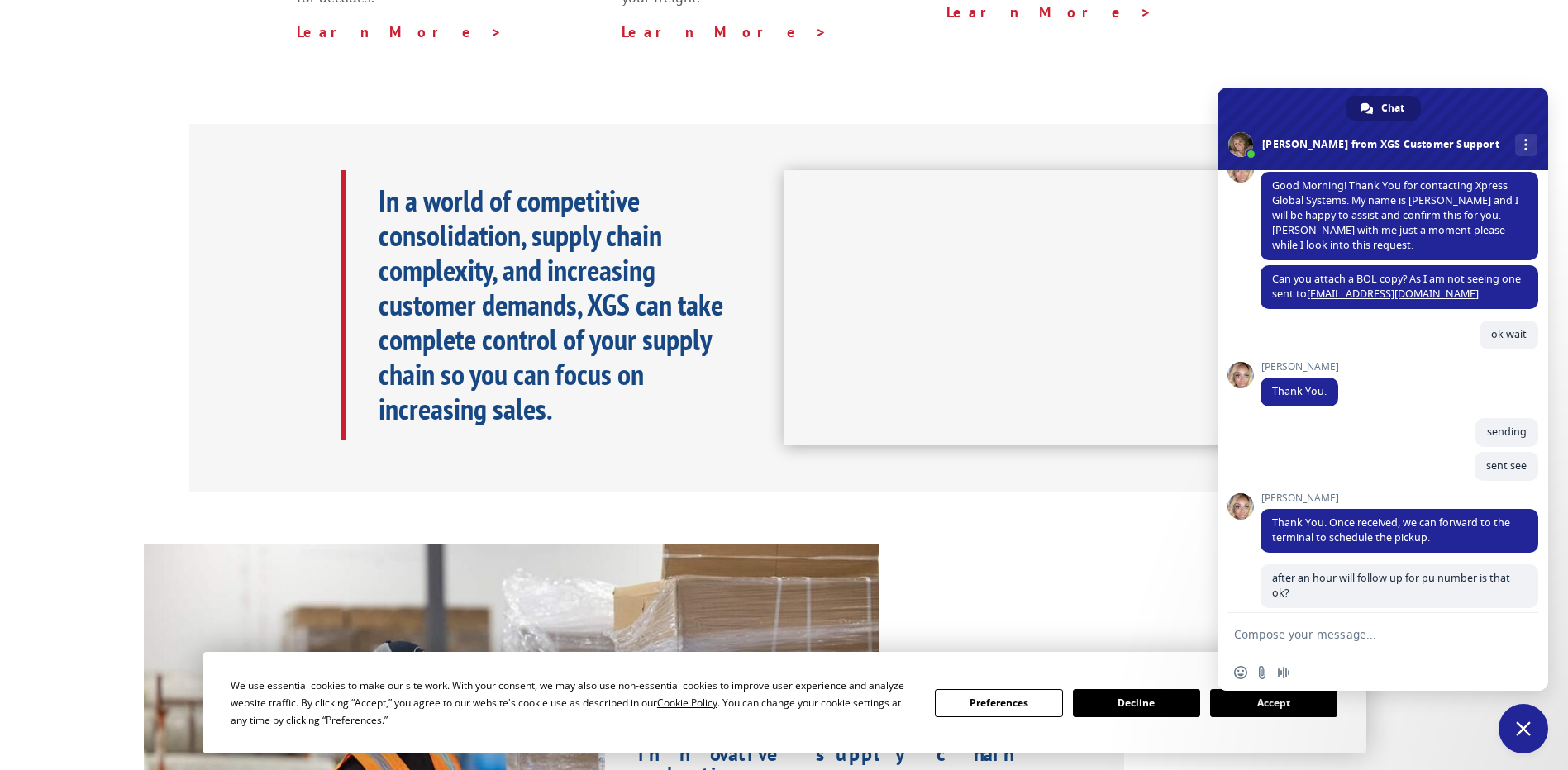
scroll to position [141, 0]
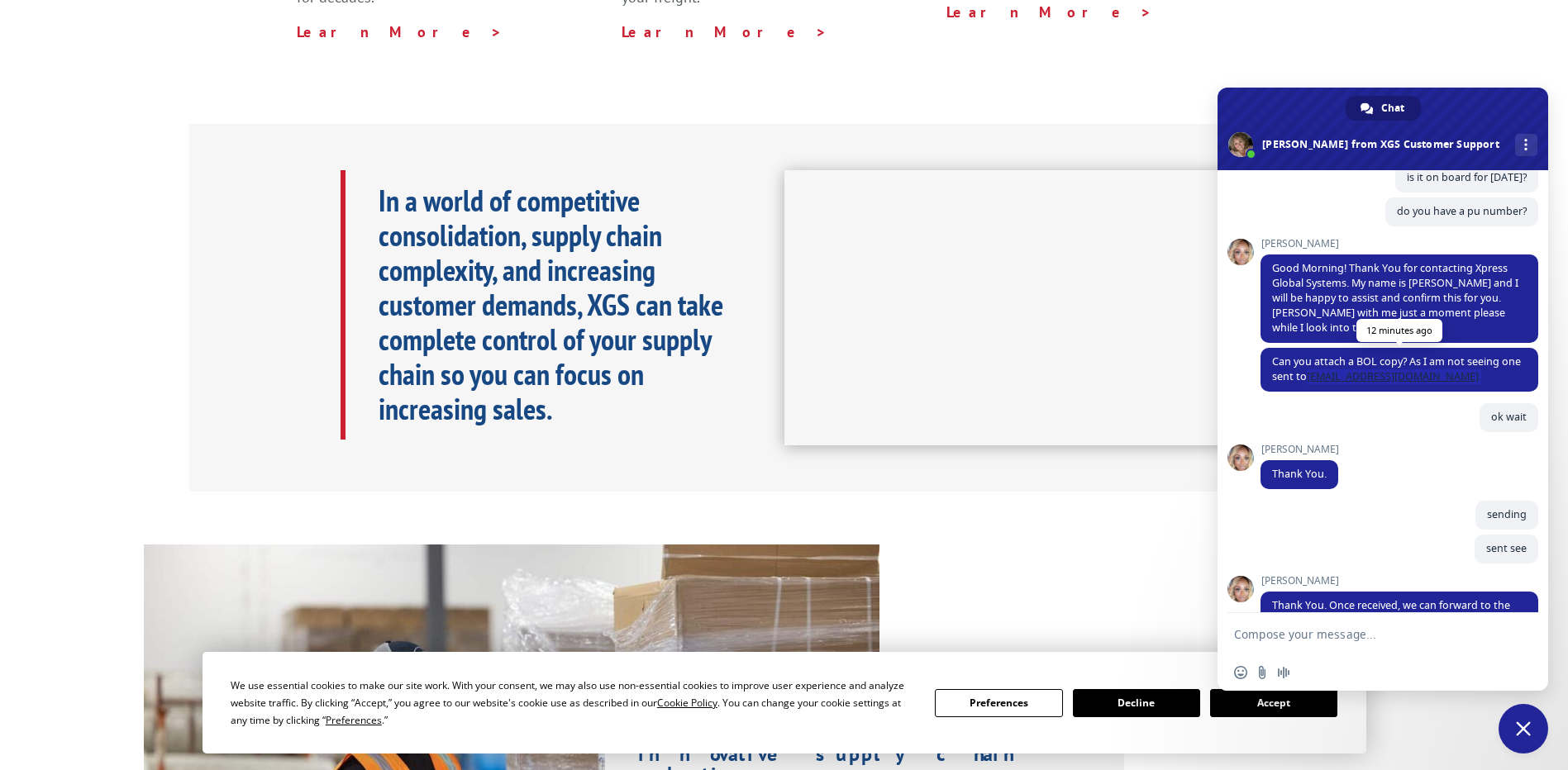
drag, startPoint x: 1326, startPoint y: 380, endPoint x: 1459, endPoint y: 386, distance: 133.1
click at [1459, 386] on span "Can you attach a BOL copy? As I am not seeing one sent to [EMAIL_ADDRESS][DOMAI…" at bounding box center [1399, 370] width 277 height 44
copy span "[EMAIL_ADDRESS][DOMAIN_NAME] ."
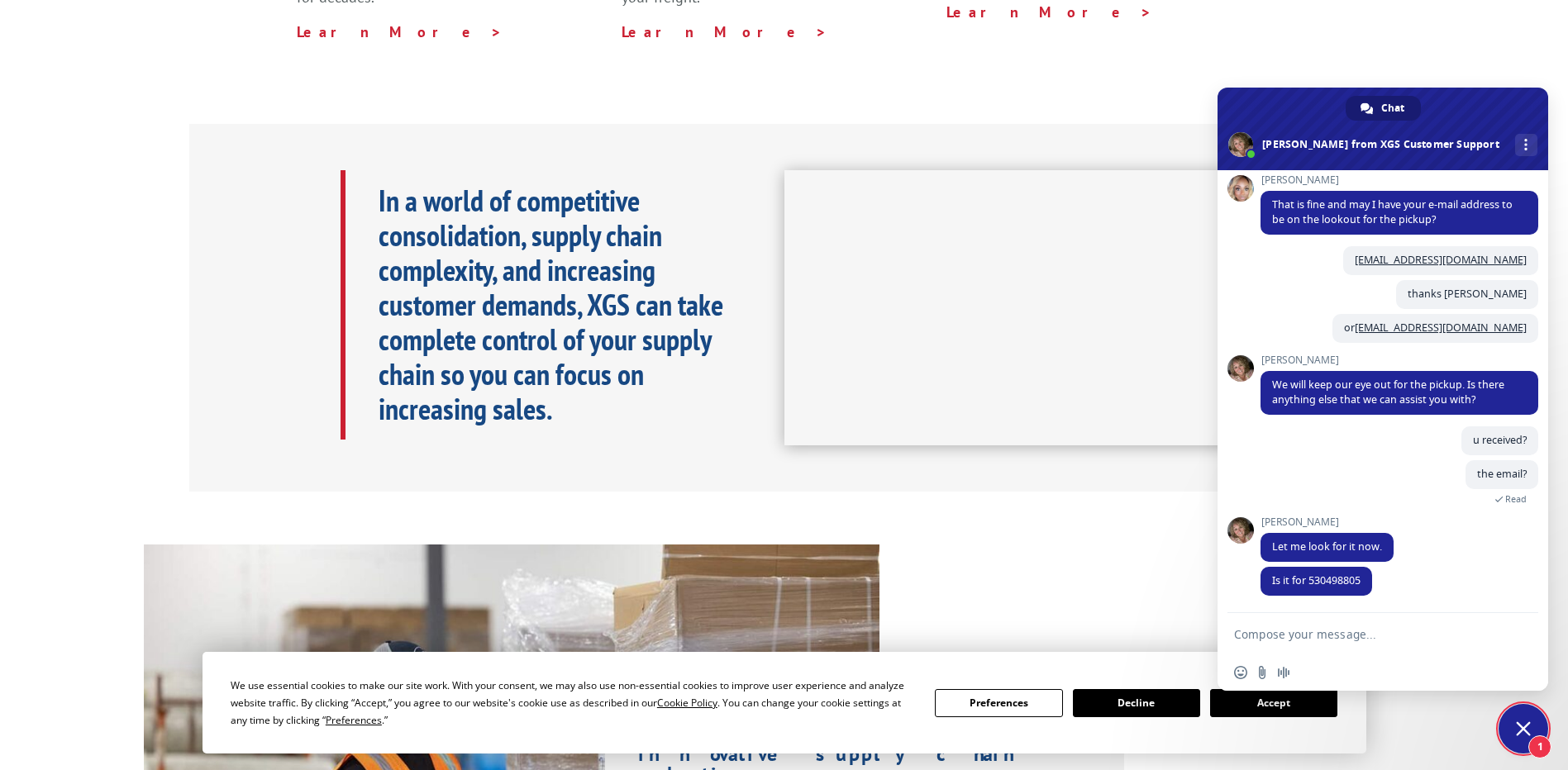
scroll to position [670, 0]
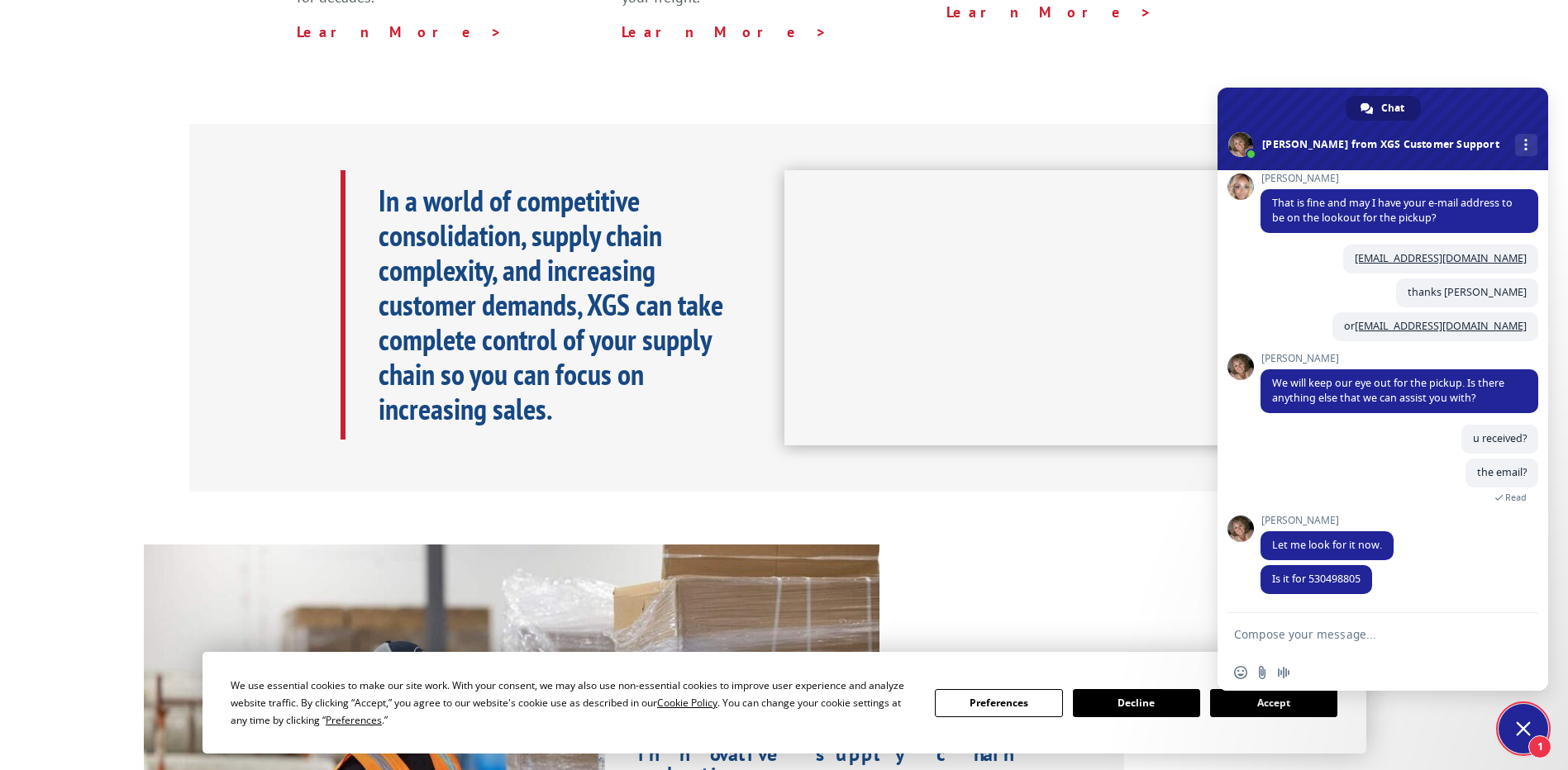
click at [1386, 629] on textarea "Compose your message..." at bounding box center [1364, 635] width 261 height 15
type textarea "yes"
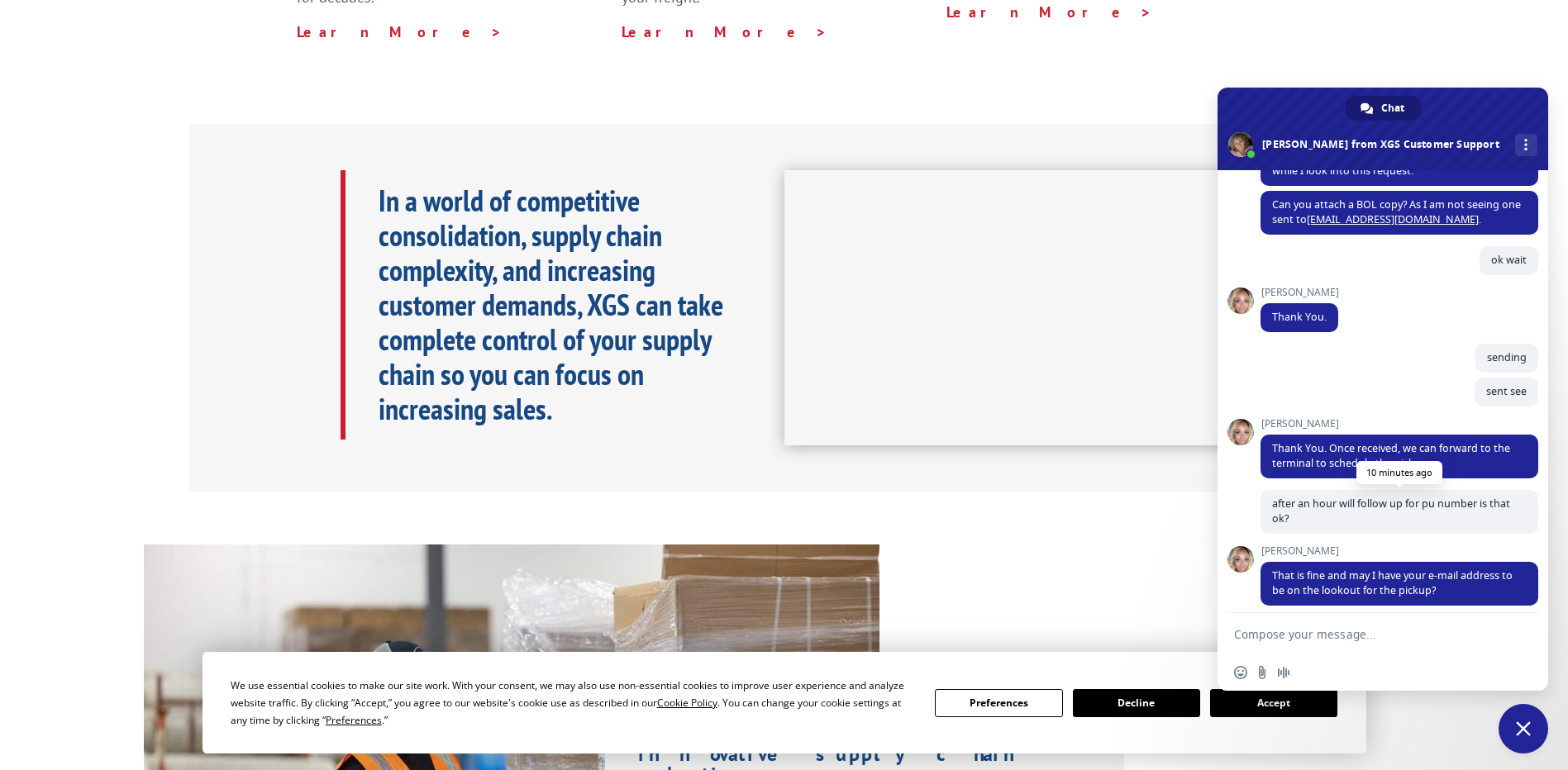
scroll to position [0, 0]
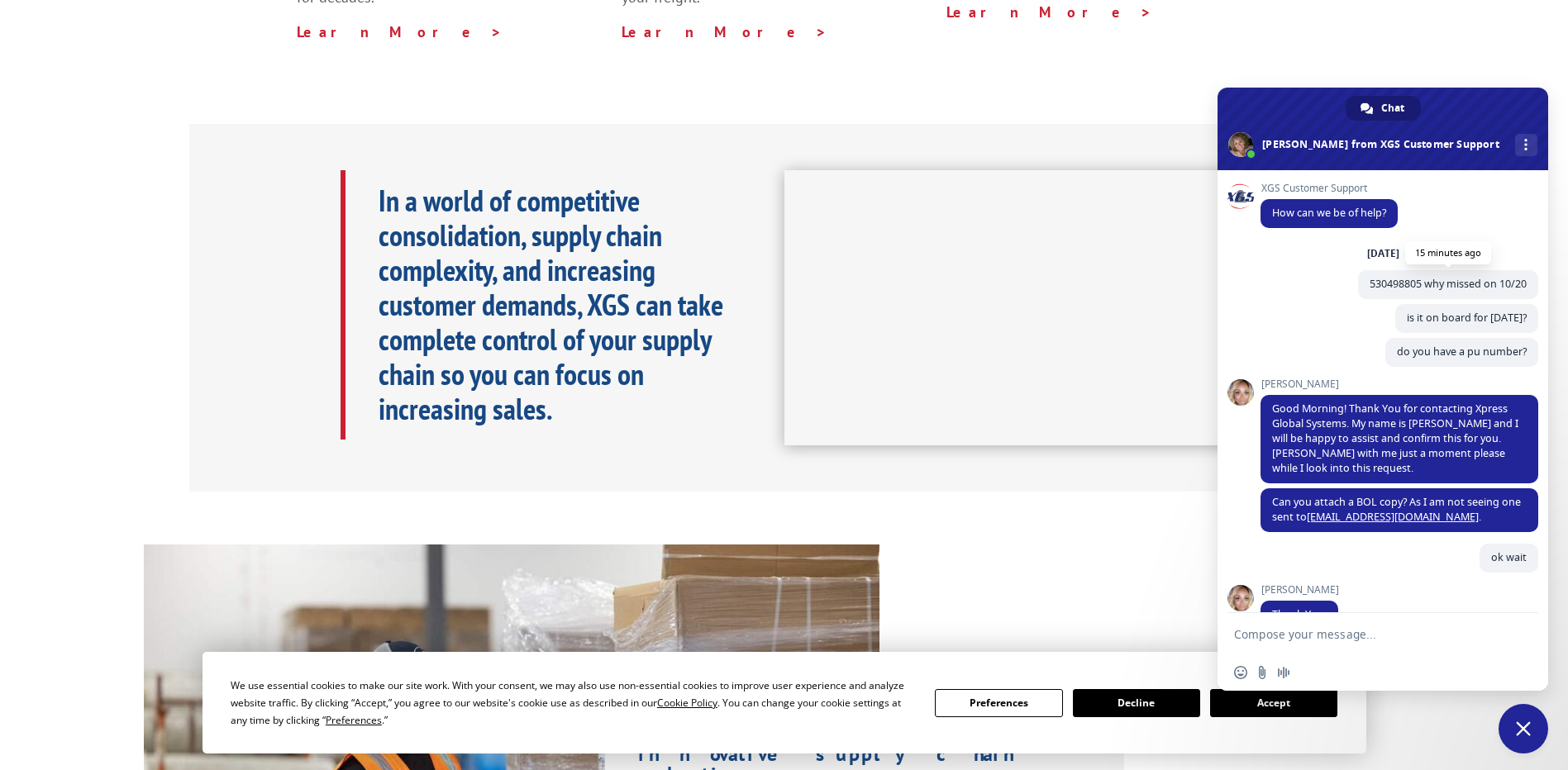
click at [1374, 285] on span "530498805 why missed on 10/20" at bounding box center [1448, 284] width 157 height 14
copy span "530498805"
click at [1312, 640] on textarea "Compose your message..." at bounding box center [1364, 635] width 261 height 15
paste textarea "530498805"
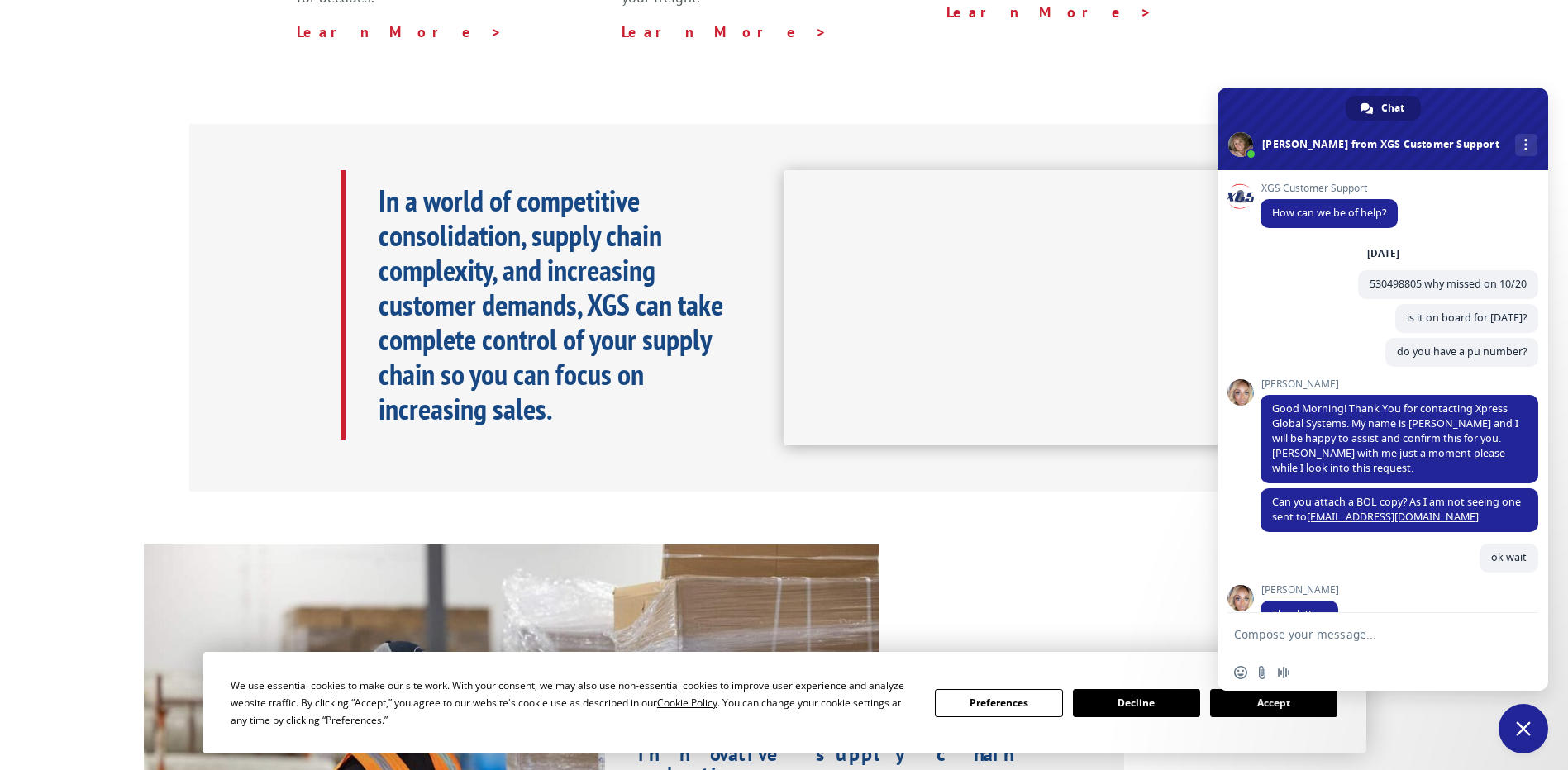
type textarea "530498805"
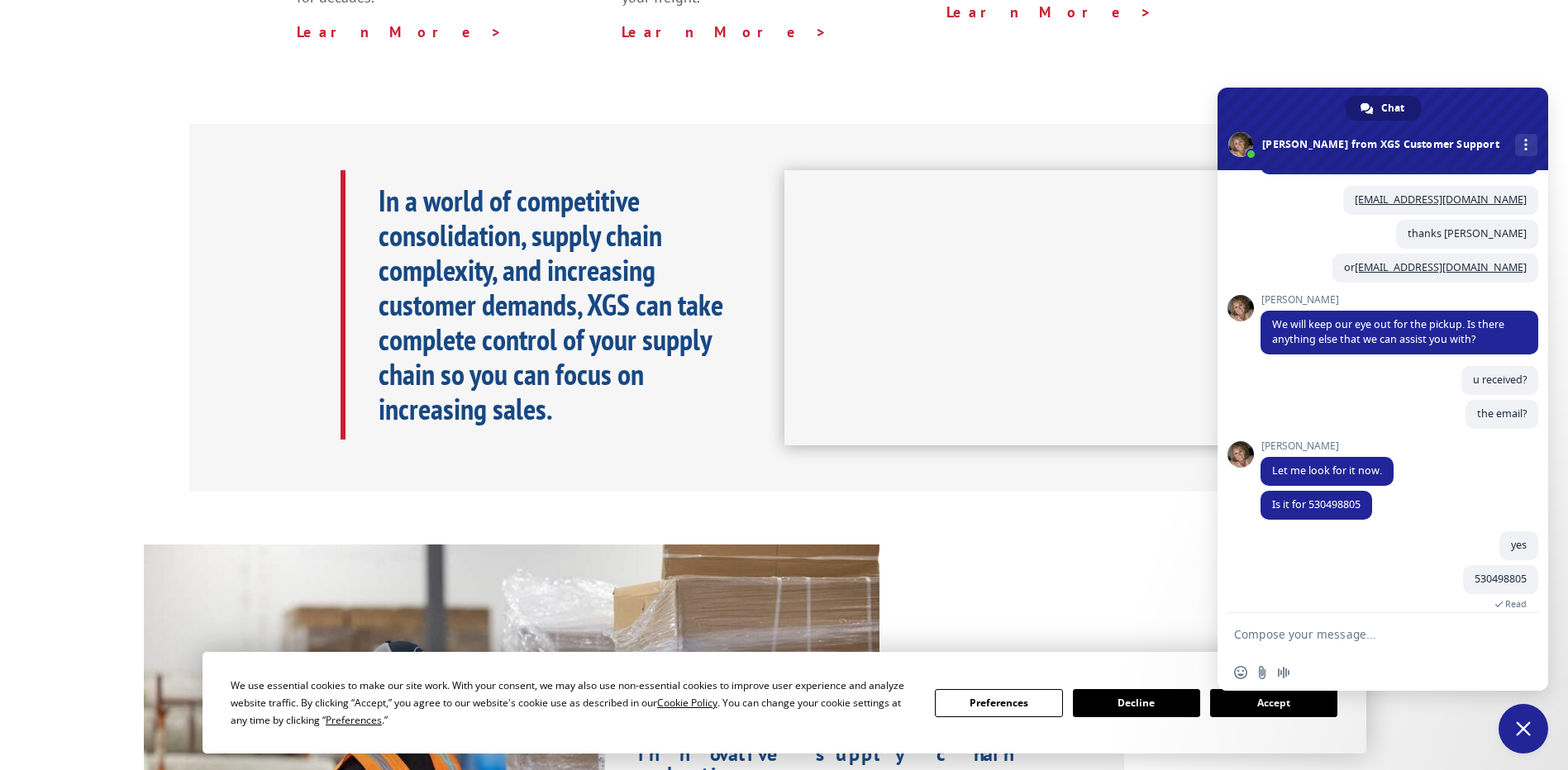
scroll to position [745, 0]
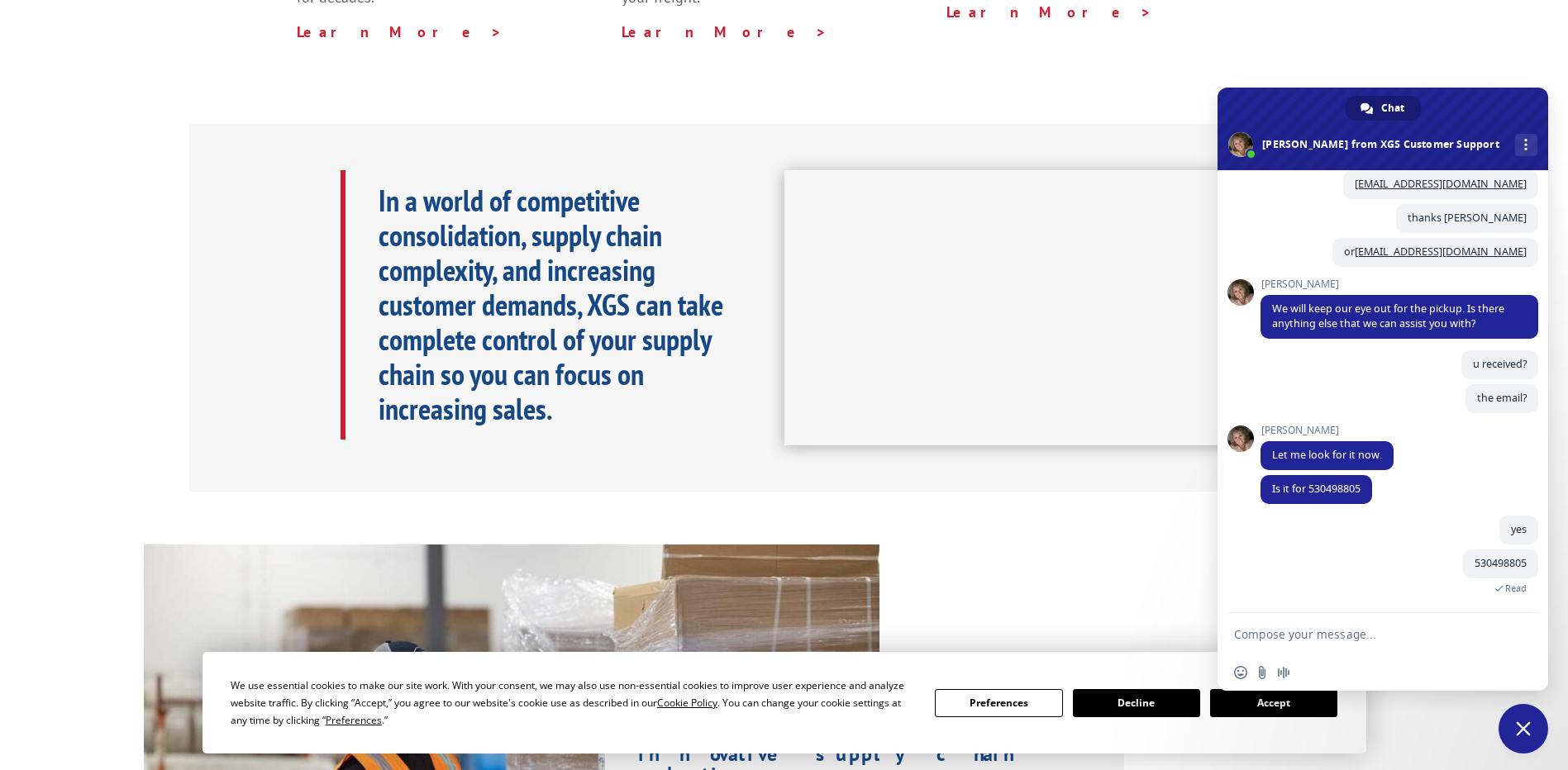
click at [1299, 630] on textarea "Compose your message..." at bounding box center [1364, 635] width 261 height 15
type textarea "let me knwo the pickup number ok"
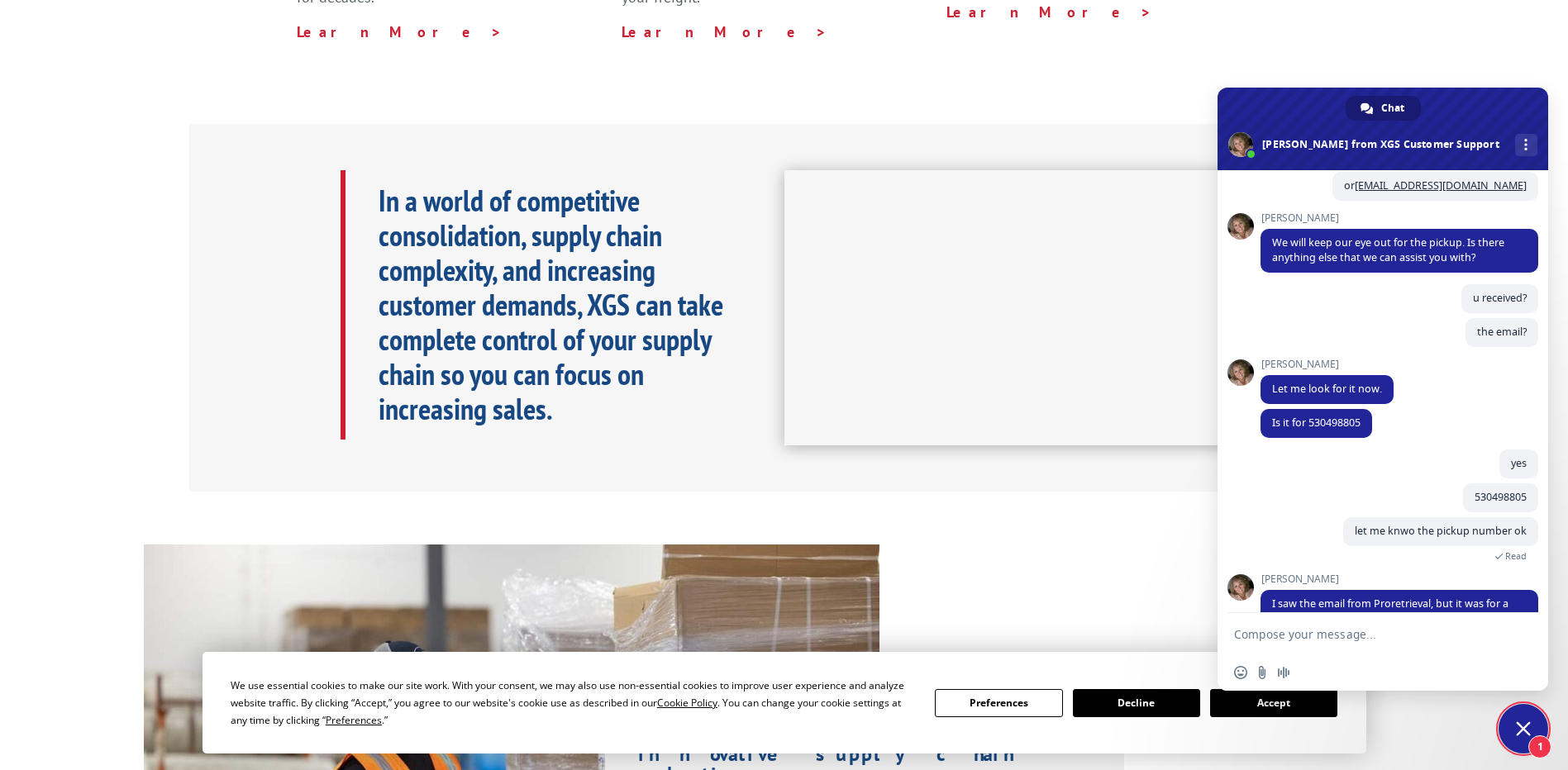
scroll to position [865, 0]
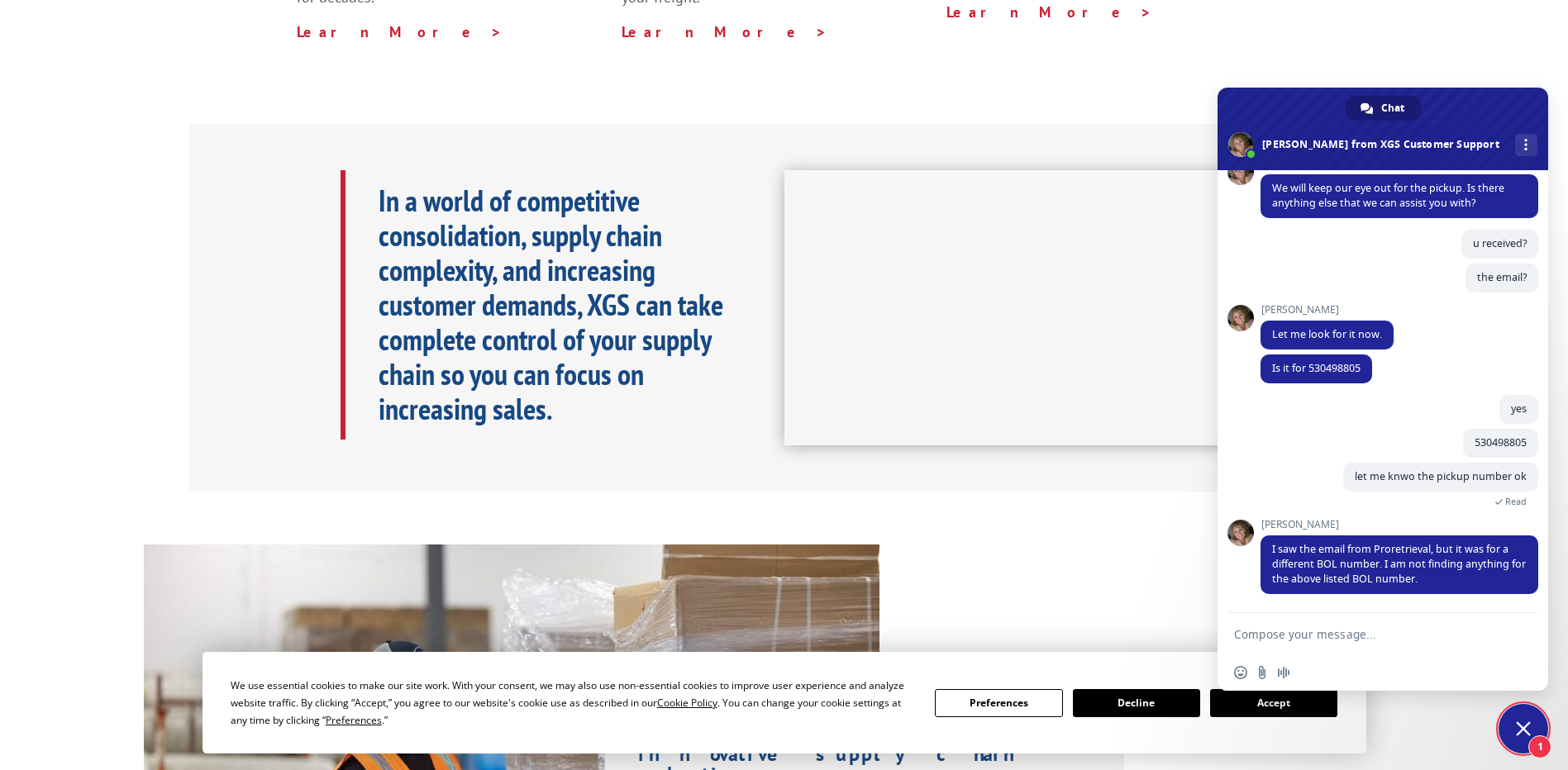
click at [1284, 631] on textarea "Compose your message..." at bounding box center [1364, 635] width 261 height 15
type textarea "wait i am sending again"
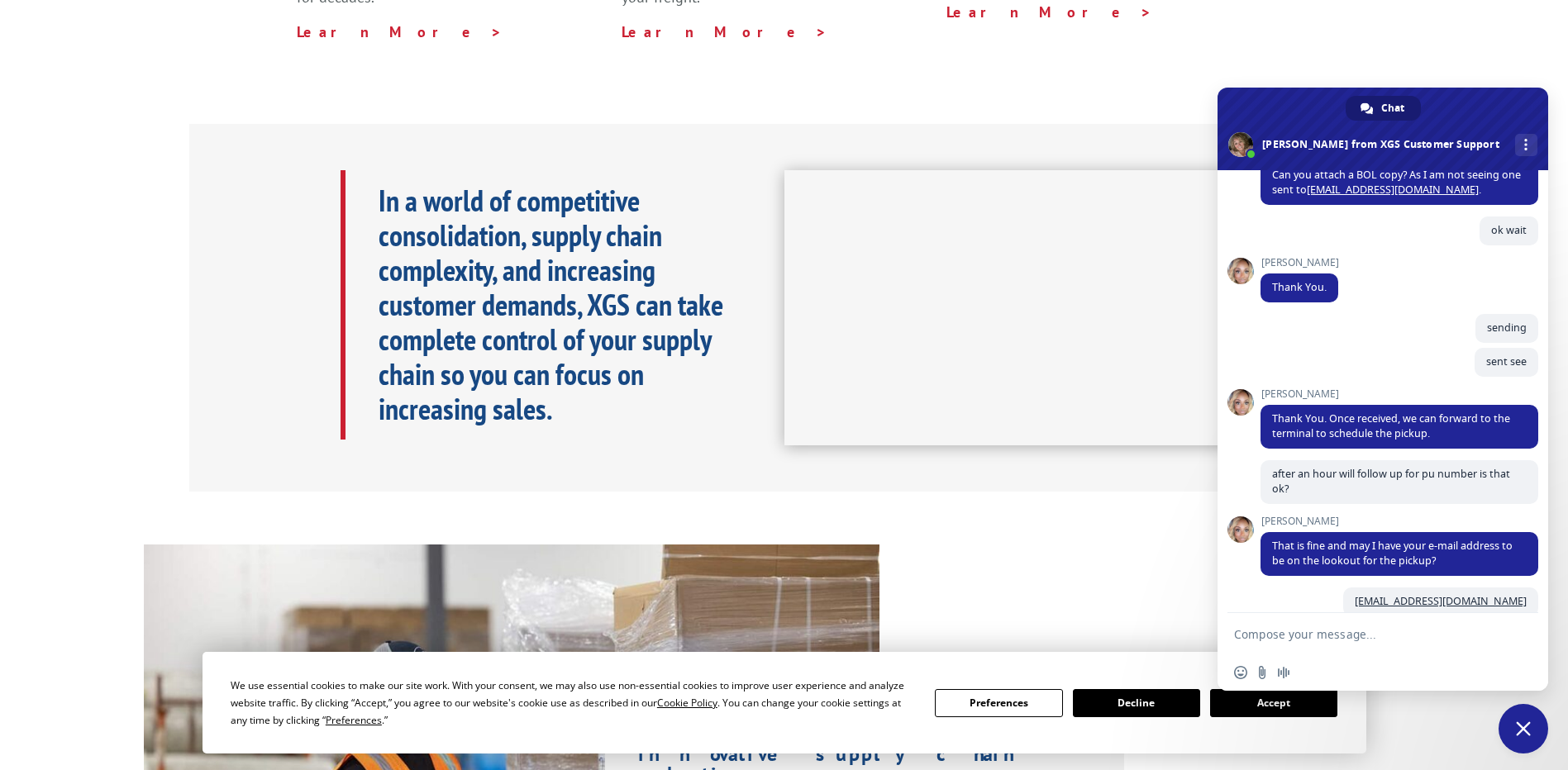
scroll to position [162, 0]
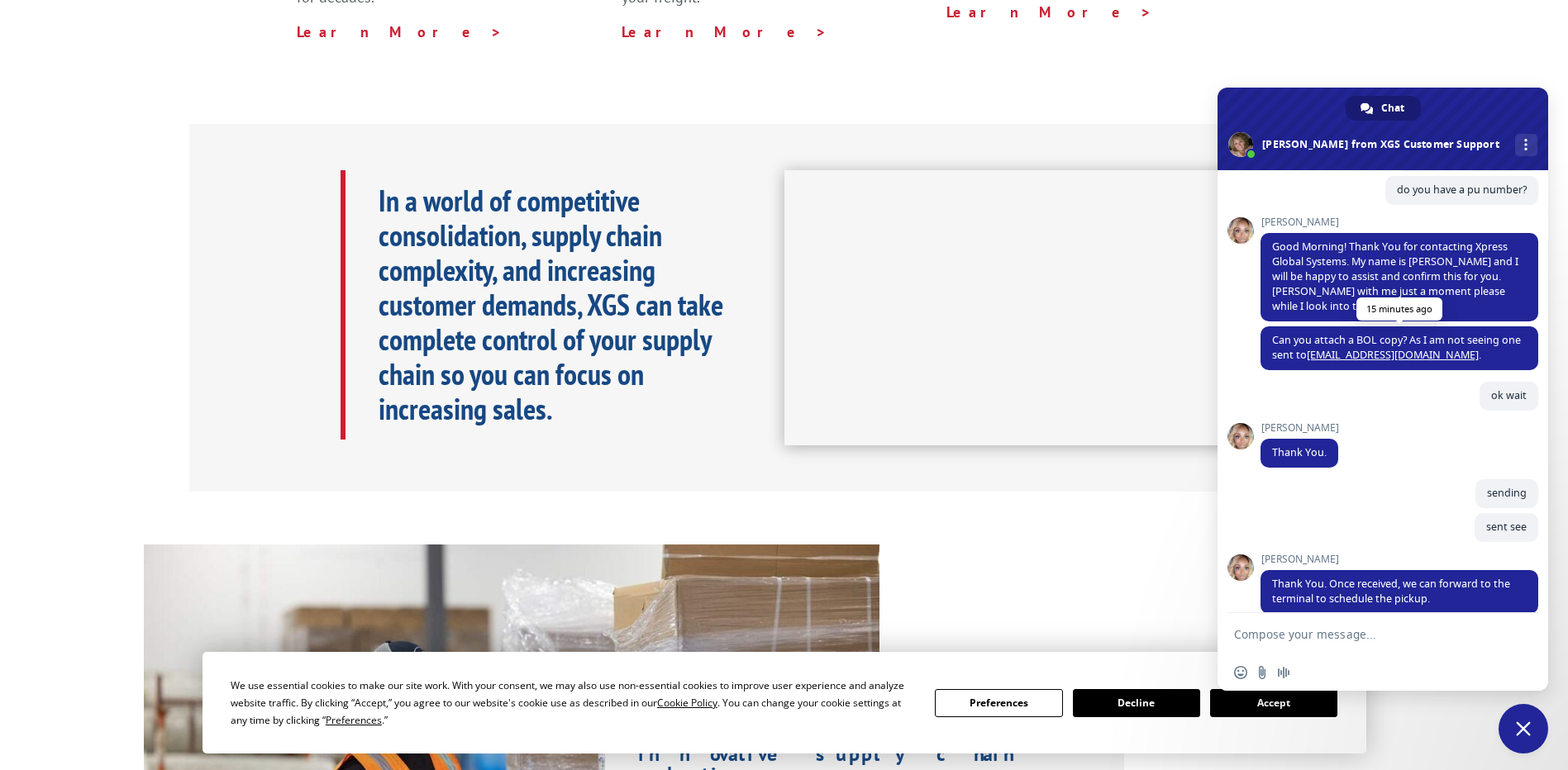
drag, startPoint x: 1442, startPoint y: 355, endPoint x: 1359, endPoint y: 356, distance: 83.0
click at [1359, 356] on span "Can you attach a BOL copy? As I am not seeing one sent to [EMAIL_ADDRESS][DOMAI…" at bounding box center [1399, 348] width 277 height 44
click at [1348, 629] on textarea "Compose your message..." at bounding box center [1364, 635] width 261 height 15
type textarea "sent"
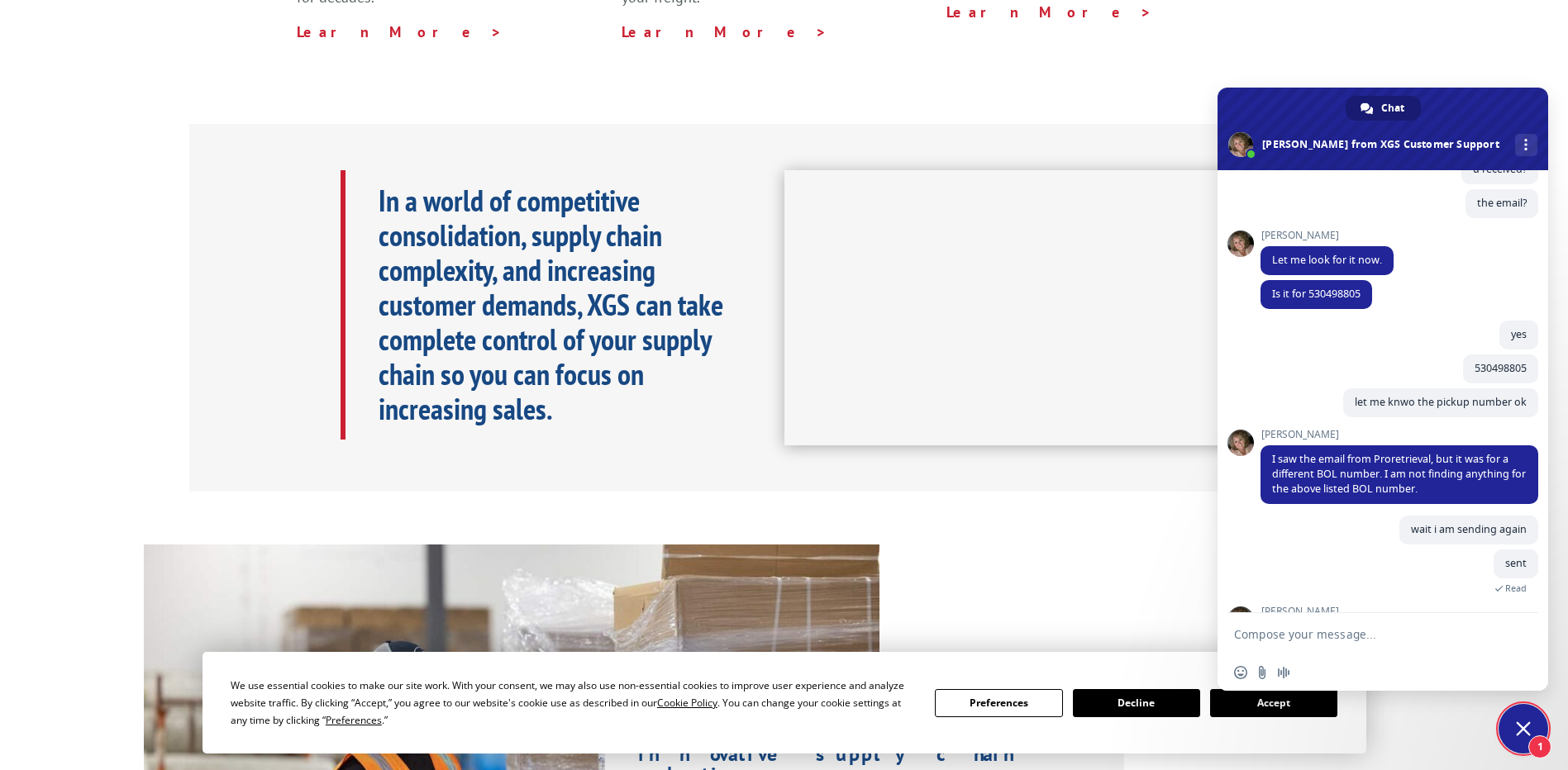
scroll to position [1012, 0]
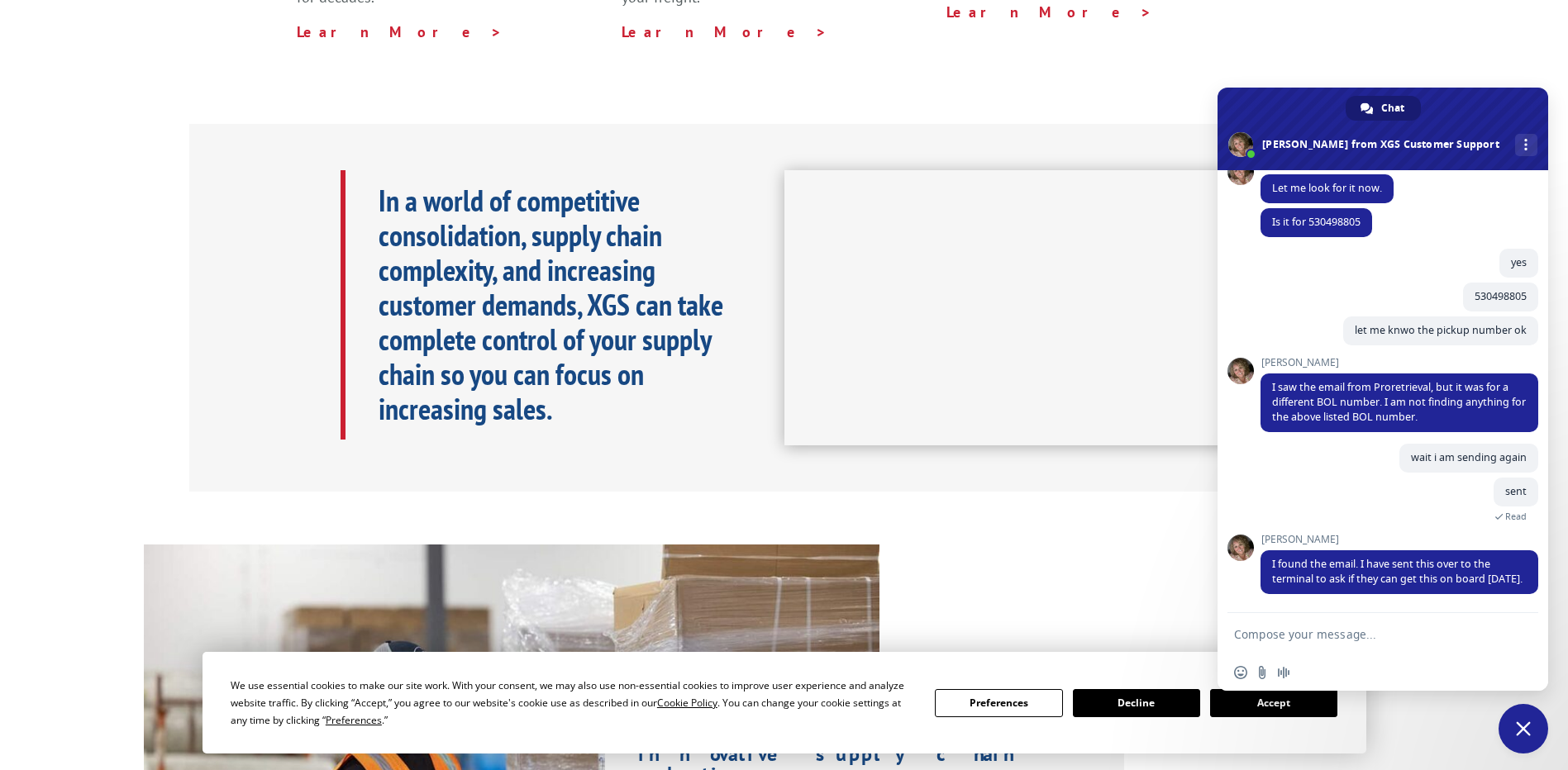
click at [1279, 626] on form at bounding box center [1364, 635] width 261 height 45
click at [1278, 632] on textarea "Compose your message..." at bounding box center [1364, 635] width 261 height 15
type textarea "okay thanks [PERSON_NAME]"
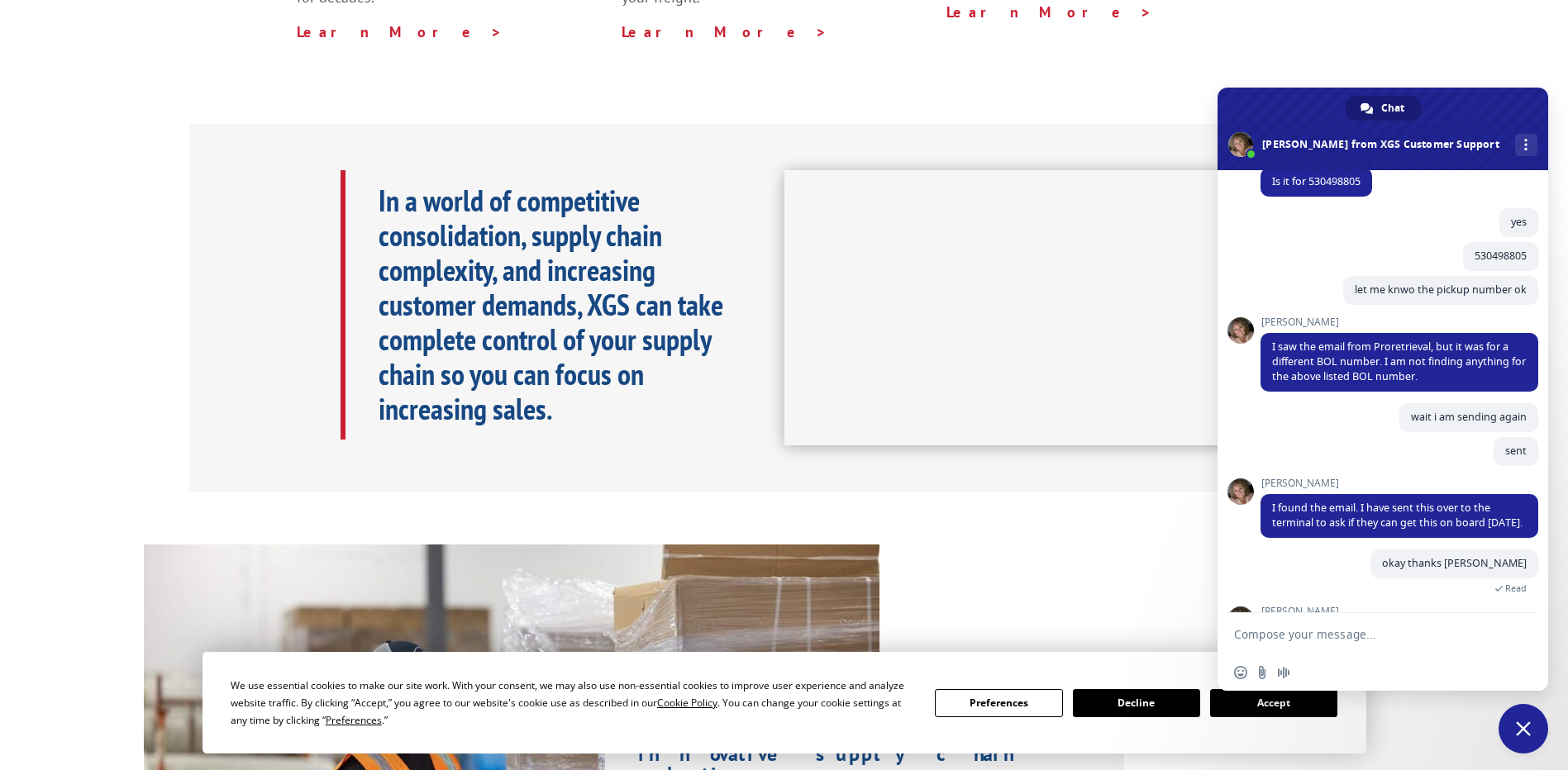
scroll to position [1124, 0]
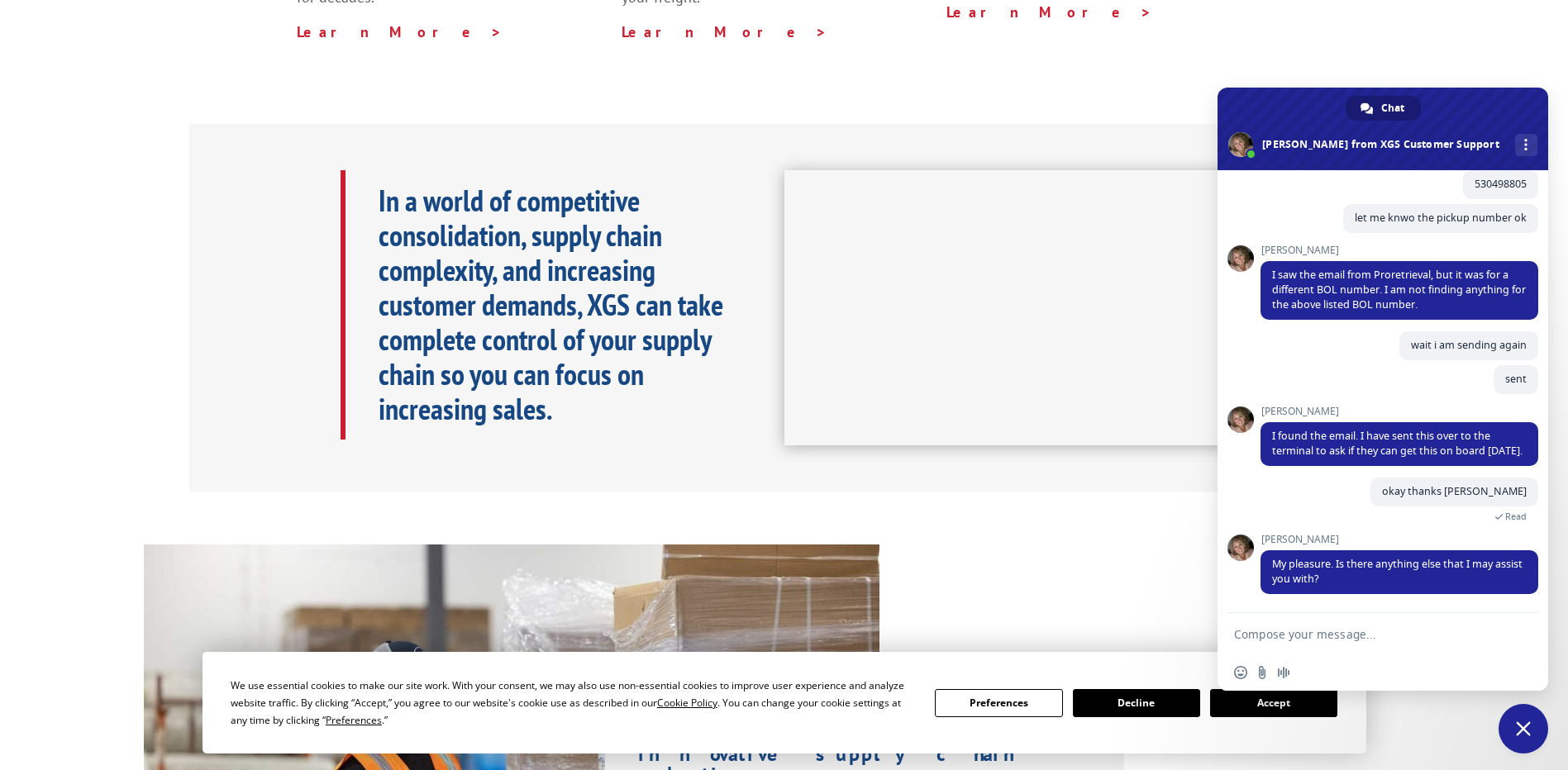
click at [1334, 636] on textarea "Compose your message..." at bounding box center [1364, 635] width 261 height 15
type textarea "no i will folow up later for pu number"
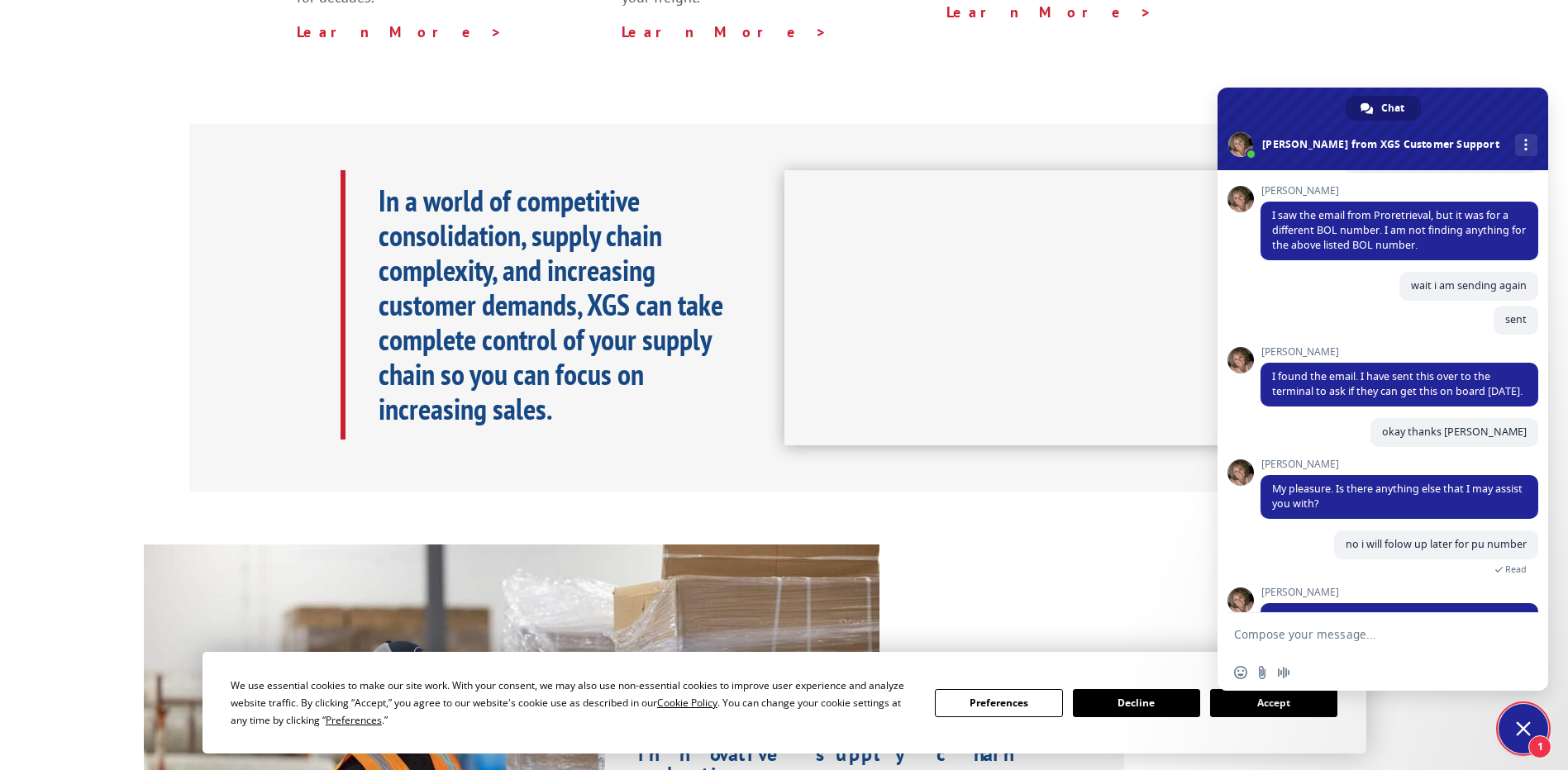
scroll to position [1331, 0]
